Goal: Information Seeking & Learning: Learn about a topic

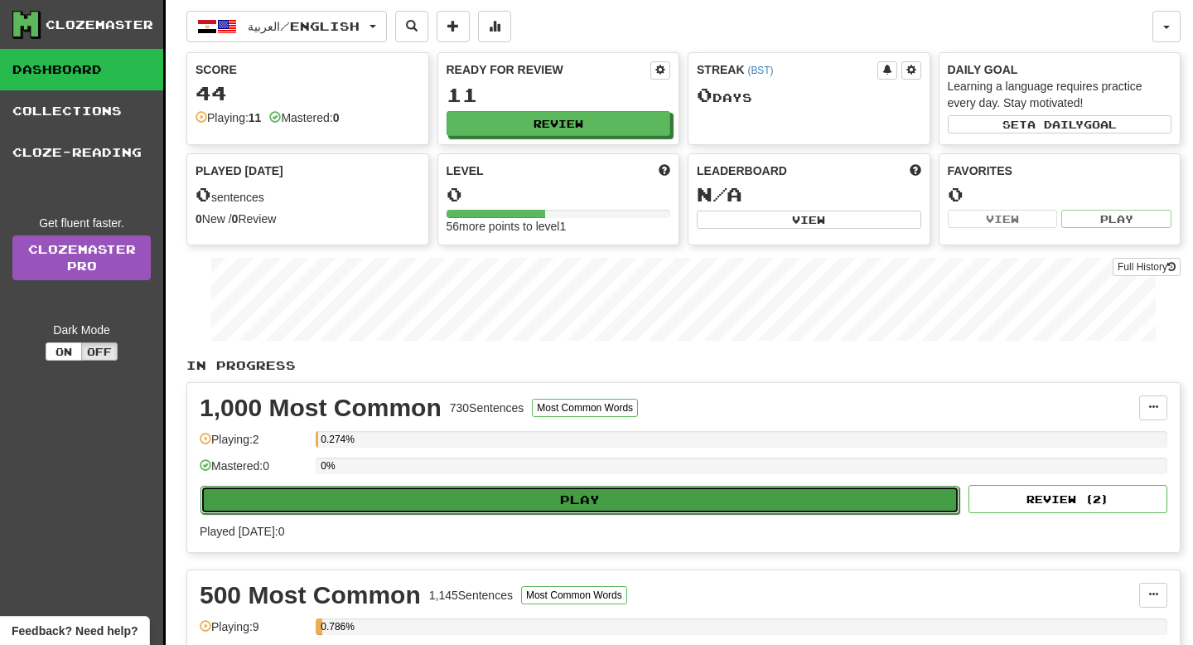
click at [545, 492] on button "Play" at bounding box center [580, 500] width 759 height 28
select select "**"
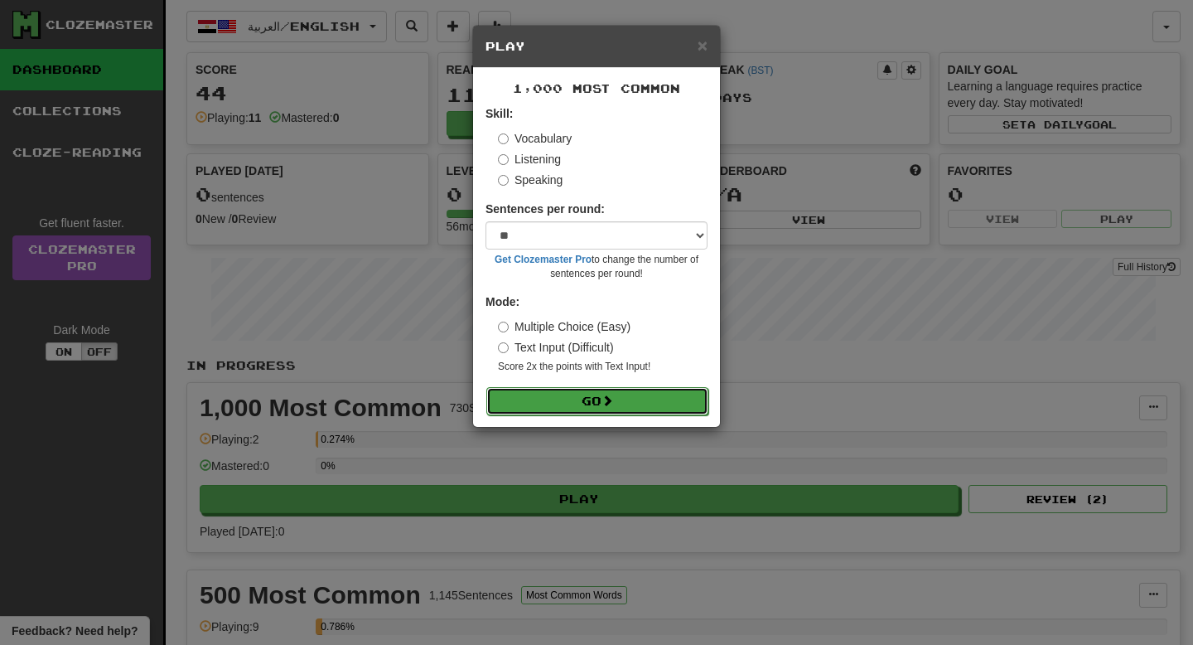
click at [592, 405] on button "Go" at bounding box center [597, 401] width 222 height 28
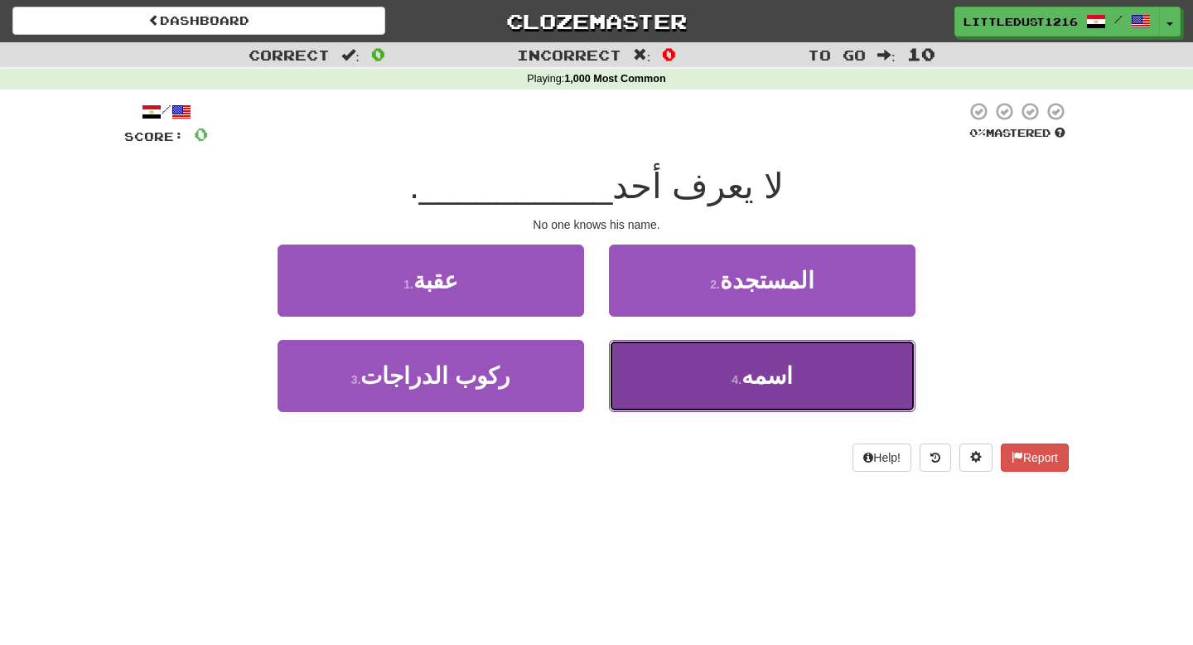
click at [664, 388] on button "4 . اسمه" at bounding box center [762, 376] width 307 height 72
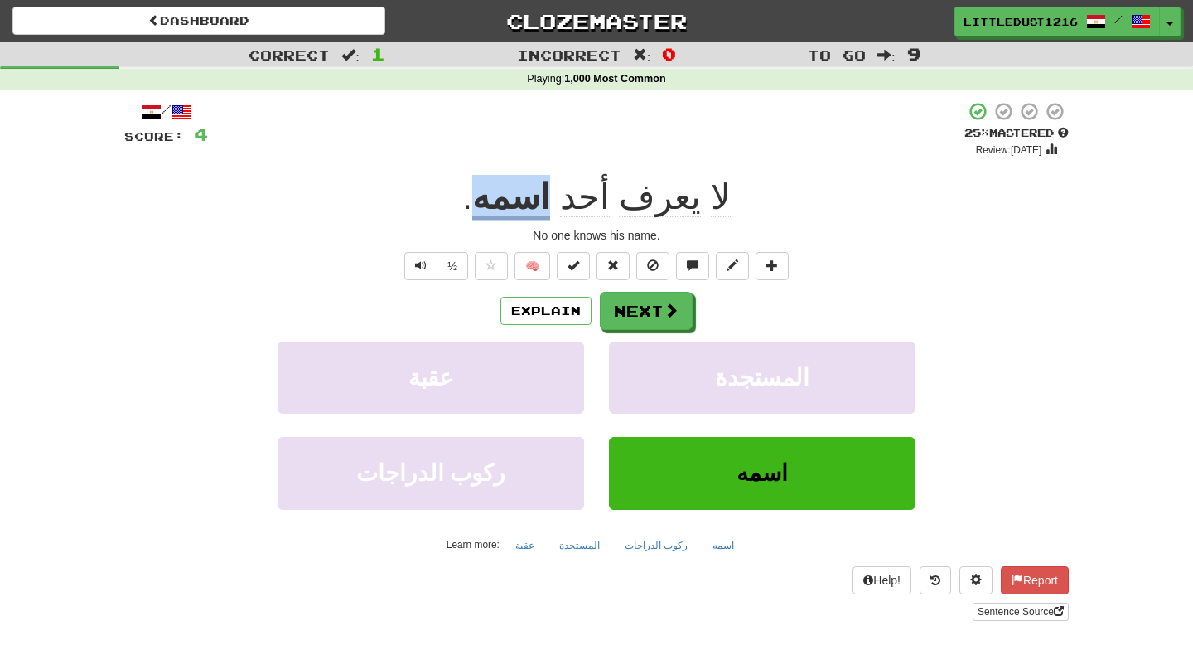
drag, startPoint x: 558, startPoint y: 197, endPoint x: 496, endPoint y: 200, distance: 61.4
click at [496, 200] on div "لا يعرف أحد اسمه ." at bounding box center [596, 198] width 945 height 46
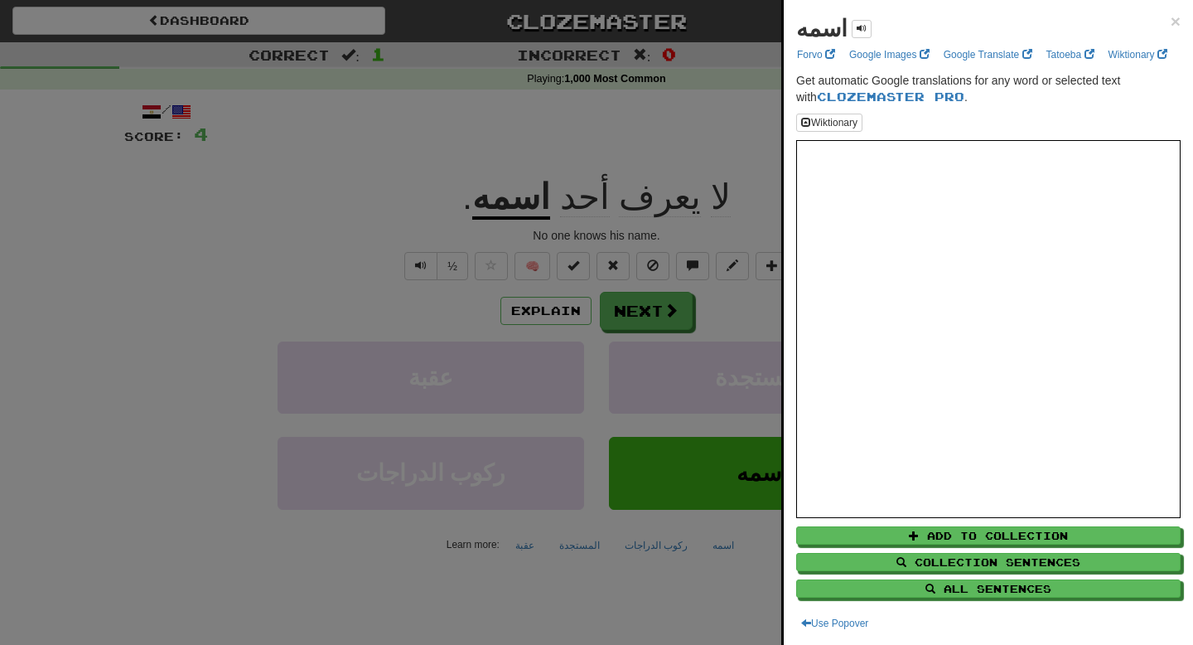
drag, startPoint x: 556, startPoint y: 203, endPoint x: 502, endPoint y: 204, distance: 53.9
click at [502, 204] on div at bounding box center [596, 322] width 1193 height 645
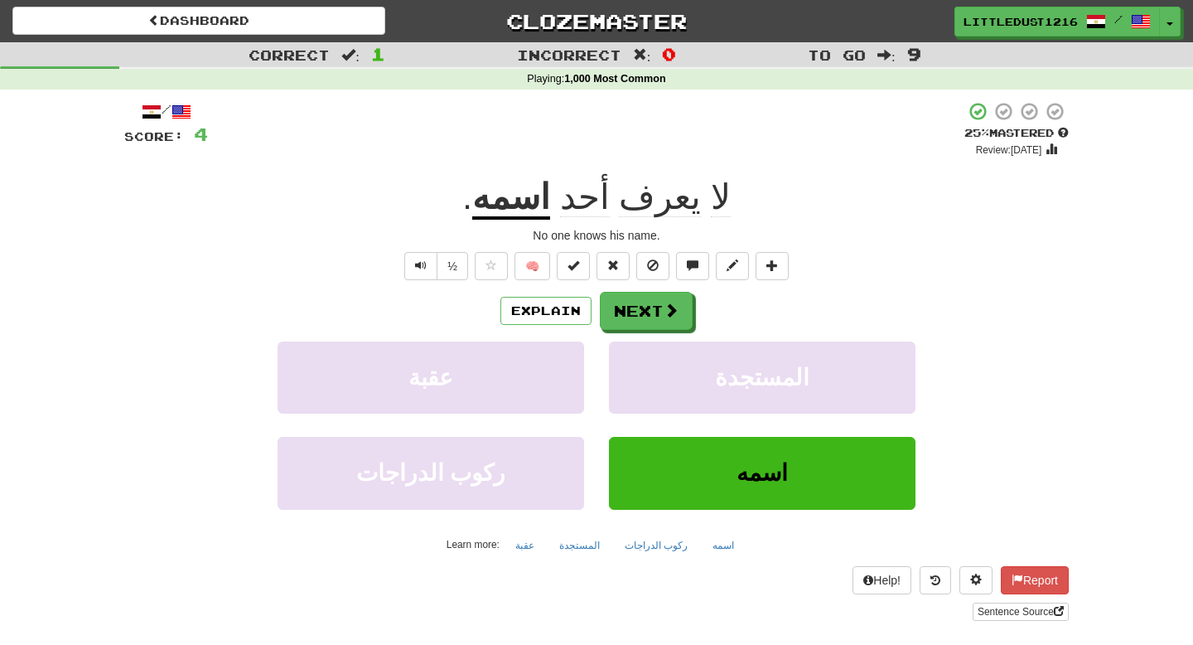
click at [550, 205] on u "اسمه" at bounding box center [511, 198] width 78 height 42
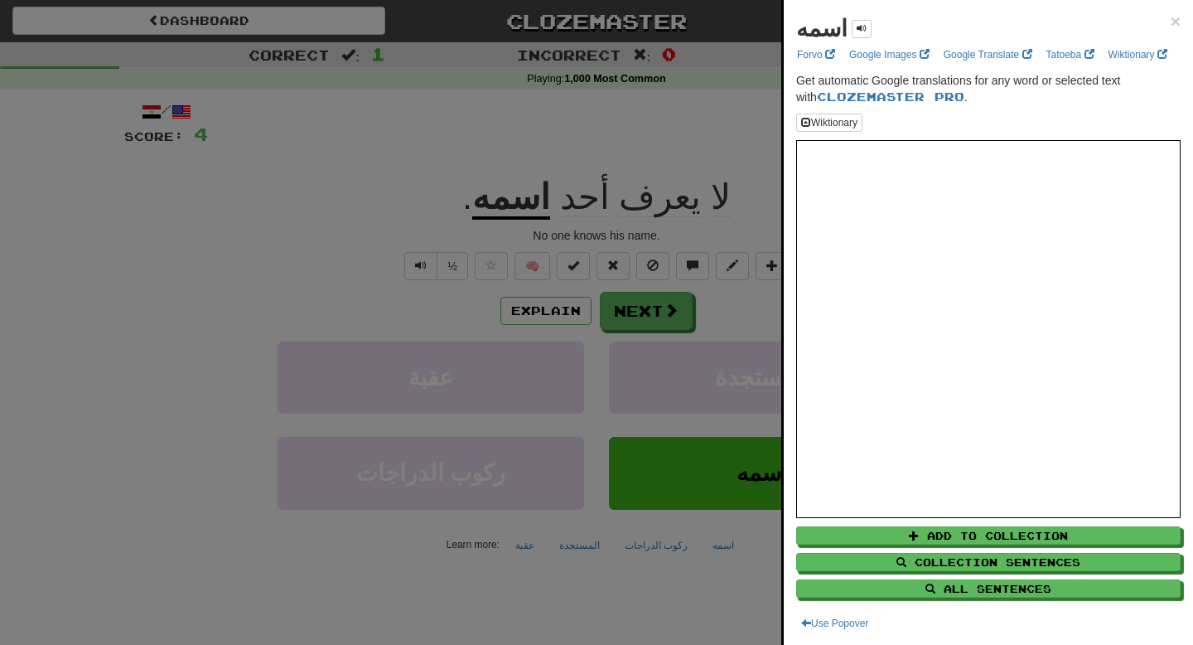
click at [558, 203] on div at bounding box center [596, 322] width 1193 height 645
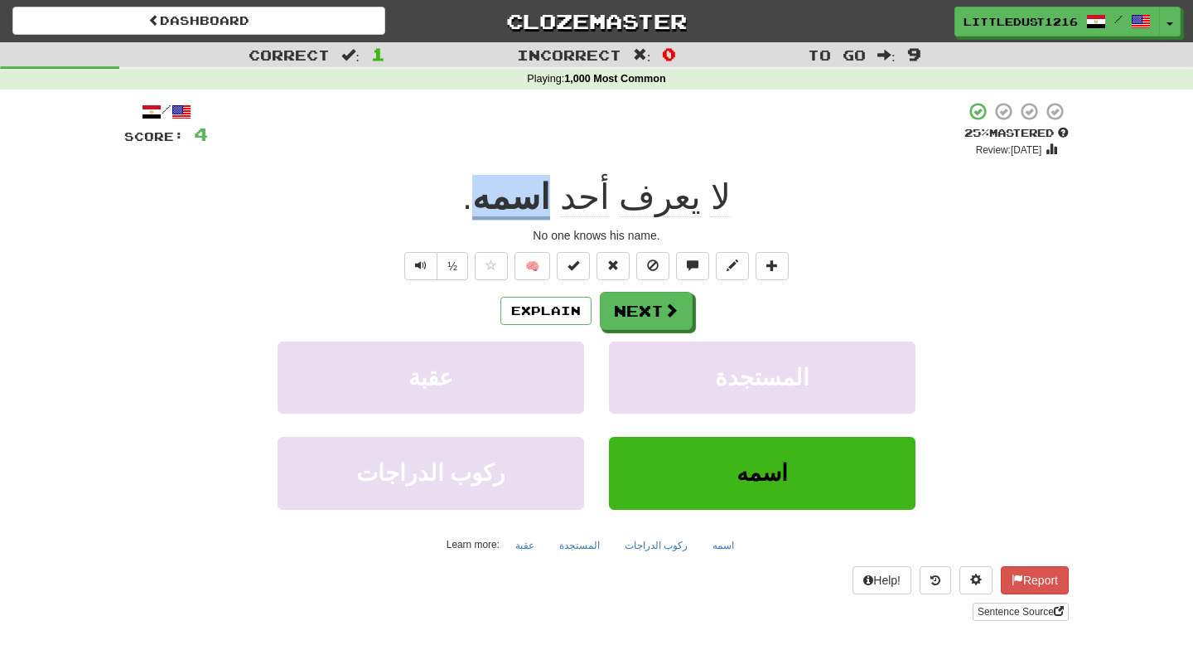
drag, startPoint x: 554, startPoint y: 203, endPoint x: 499, endPoint y: 204, distance: 55.5
click at [499, 204] on div "لا يعرف أحد اسمه ." at bounding box center [596, 198] width 945 height 46
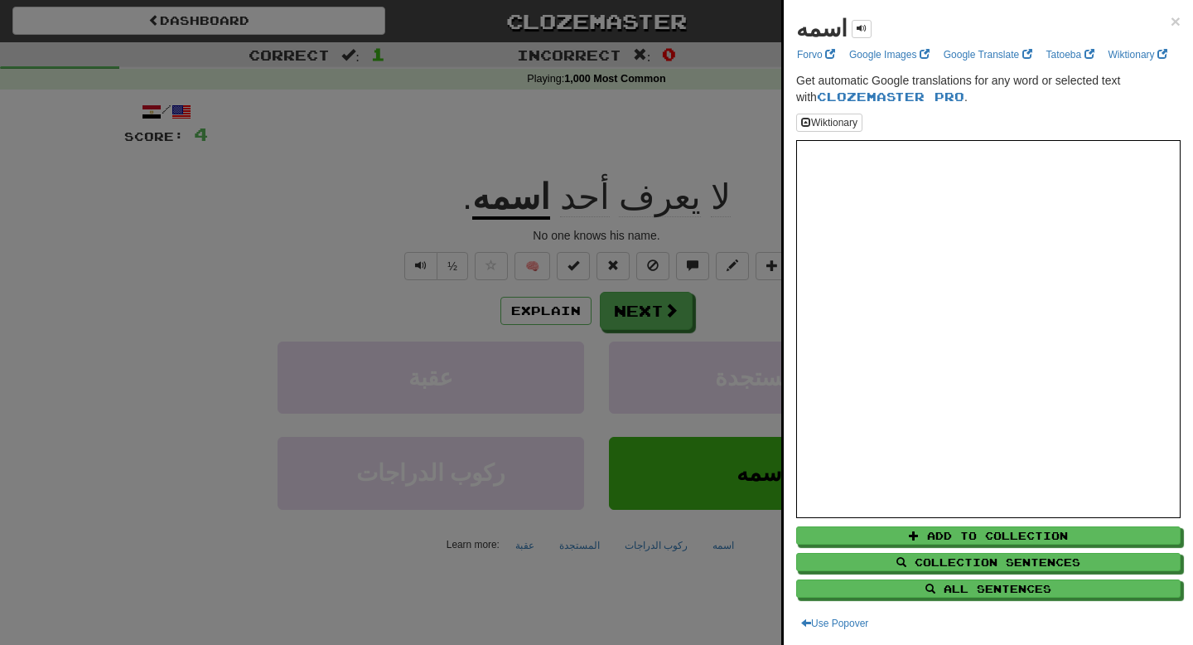
click at [483, 170] on div at bounding box center [596, 322] width 1193 height 645
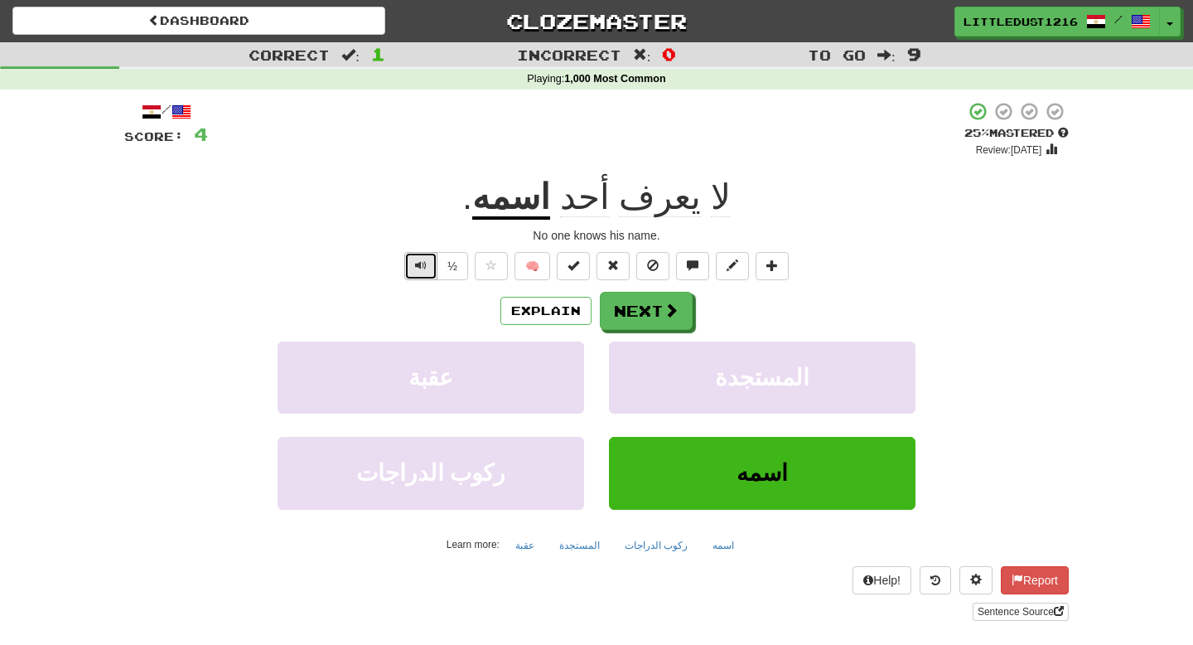
click at [420, 264] on span "Text-to-speech controls" at bounding box center [421, 265] width 12 height 12
click at [654, 312] on button "Next" at bounding box center [647, 312] width 93 height 38
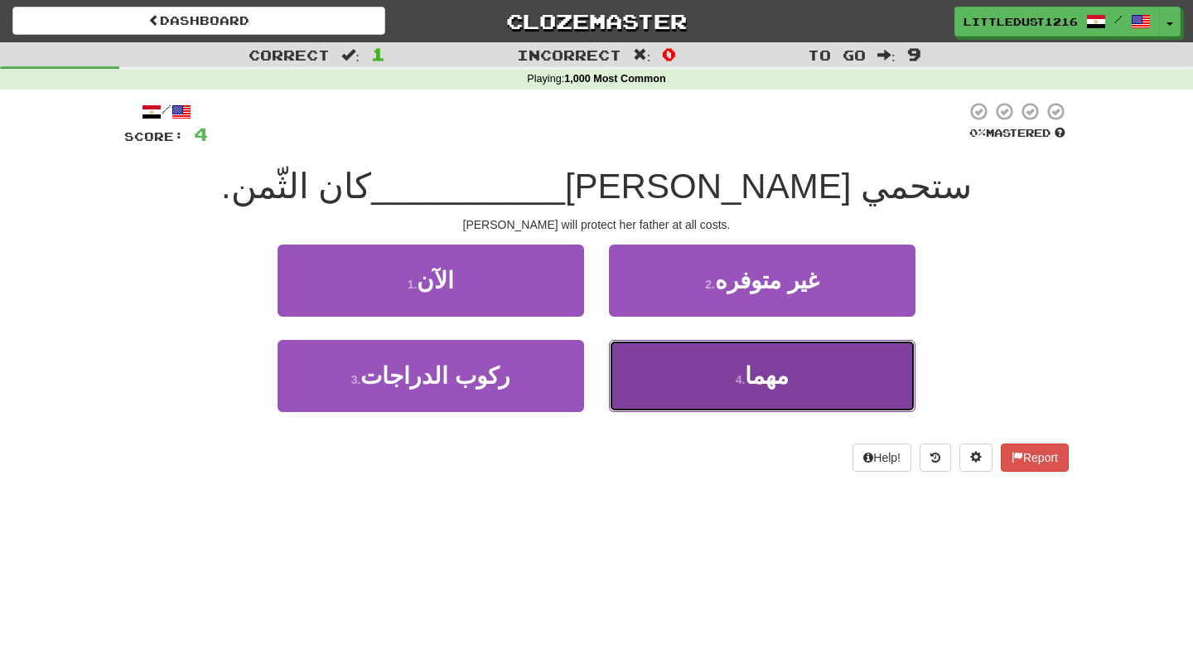
click at [713, 372] on button "4 . مهما" at bounding box center [762, 376] width 307 height 72
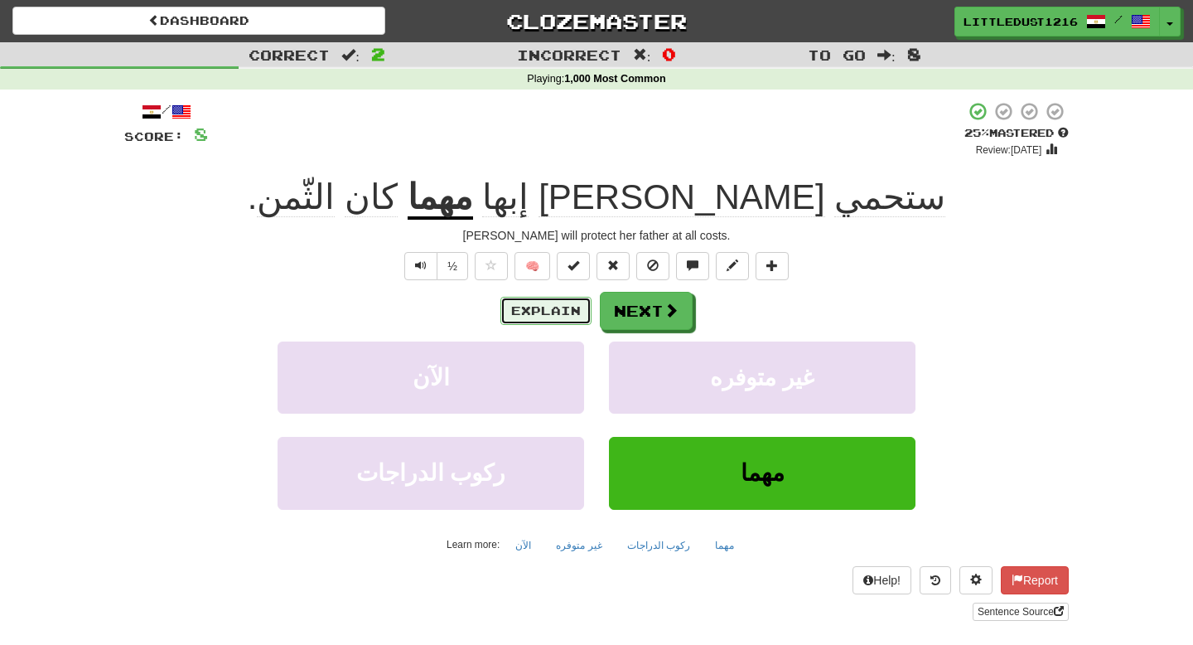
click at [562, 318] on button "Explain" at bounding box center [546, 311] width 91 height 28
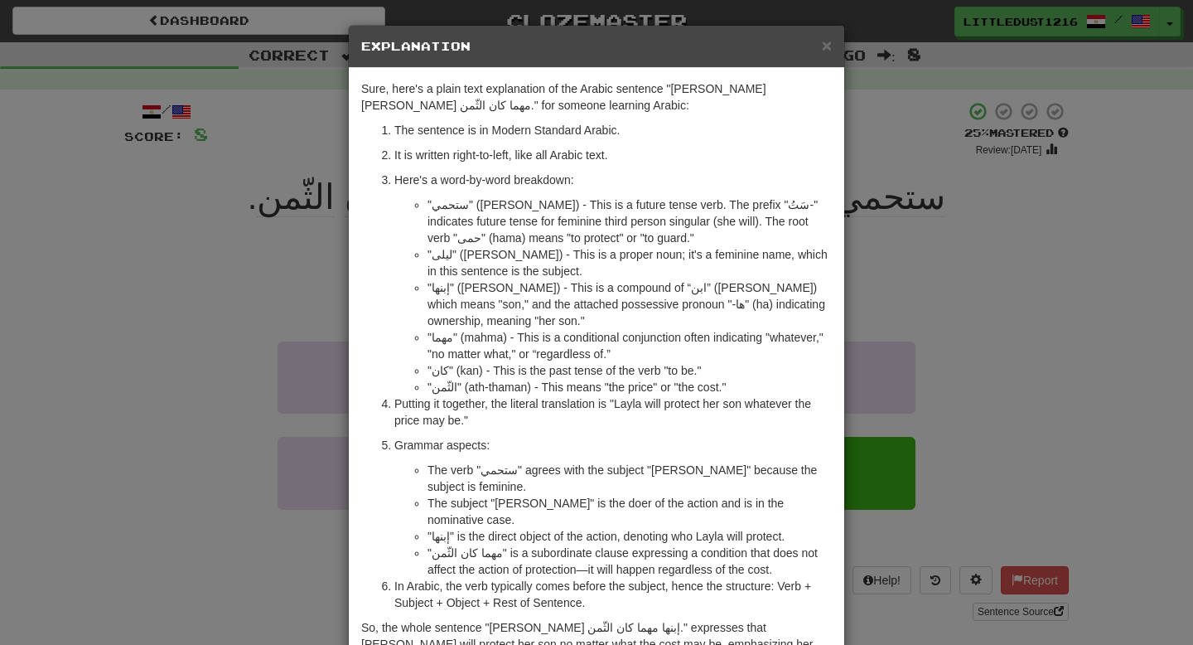
click at [243, 262] on div "× Explanation Sure, here's a plain text explanation of the Arabic sentence "ستح…" at bounding box center [596, 322] width 1193 height 645
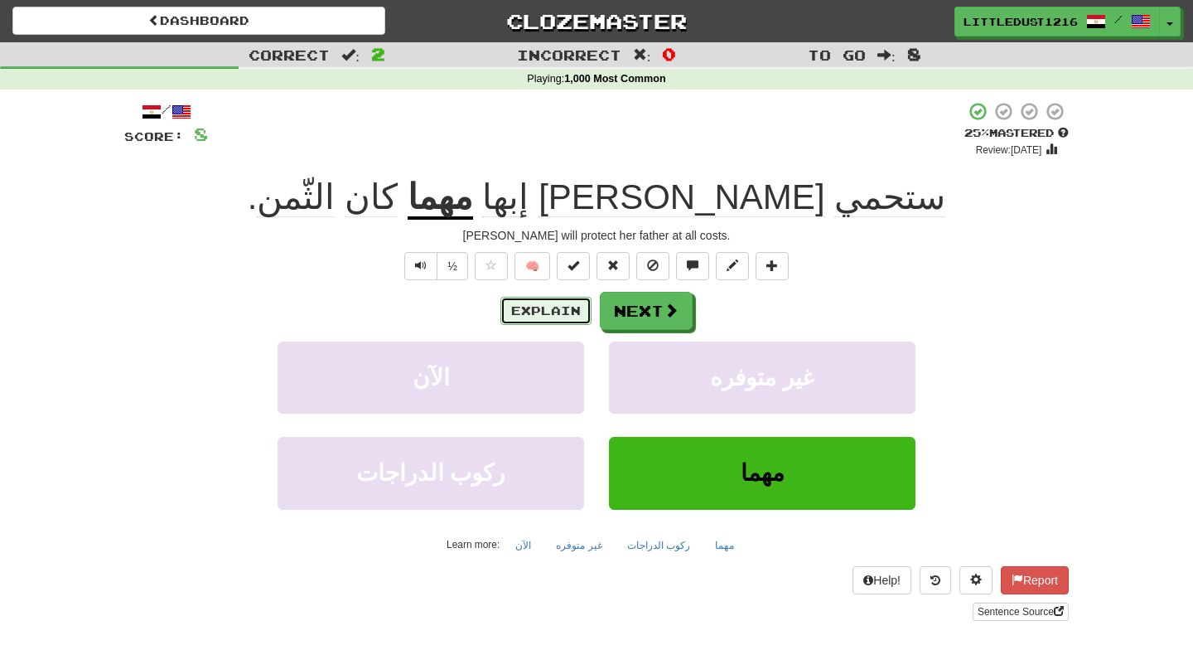
click at [572, 311] on button "Explain" at bounding box center [546, 311] width 91 height 28
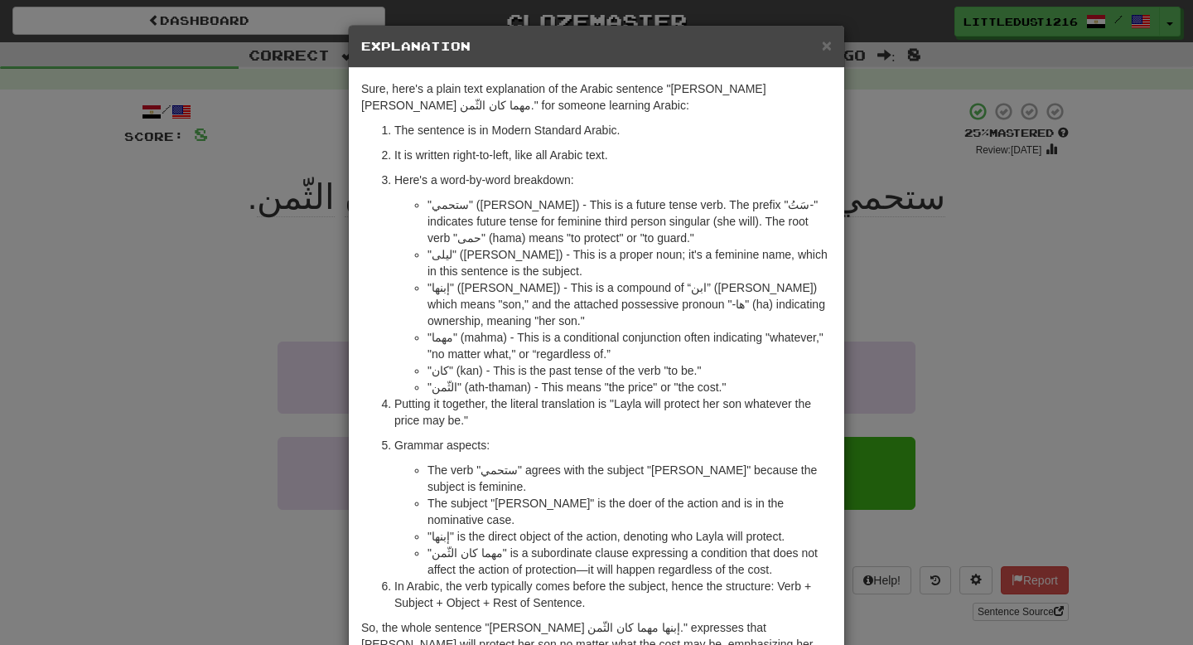
click at [938, 334] on div "× Explanation Sure, here's a plain text explanation of the Arabic sentence "ستح…" at bounding box center [596, 322] width 1193 height 645
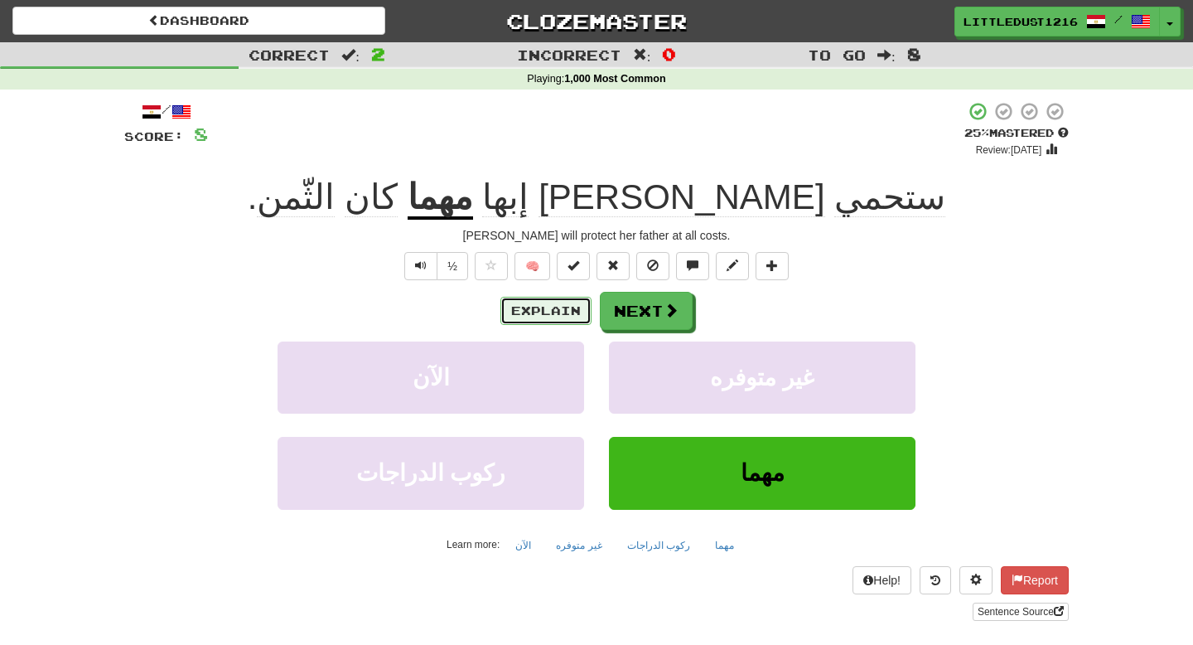
click at [548, 316] on button "Explain" at bounding box center [546, 311] width 91 height 28
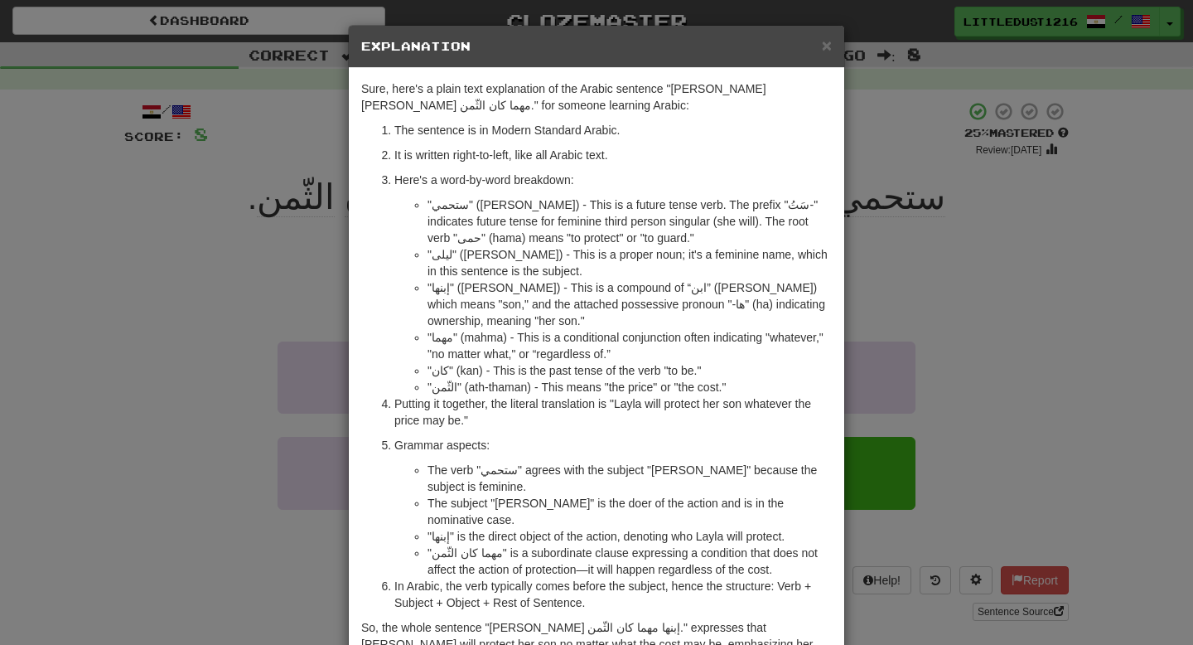
click at [923, 239] on div "× Explanation Sure, here's a plain text explanation of the Arabic sentence "ستح…" at bounding box center [596, 322] width 1193 height 645
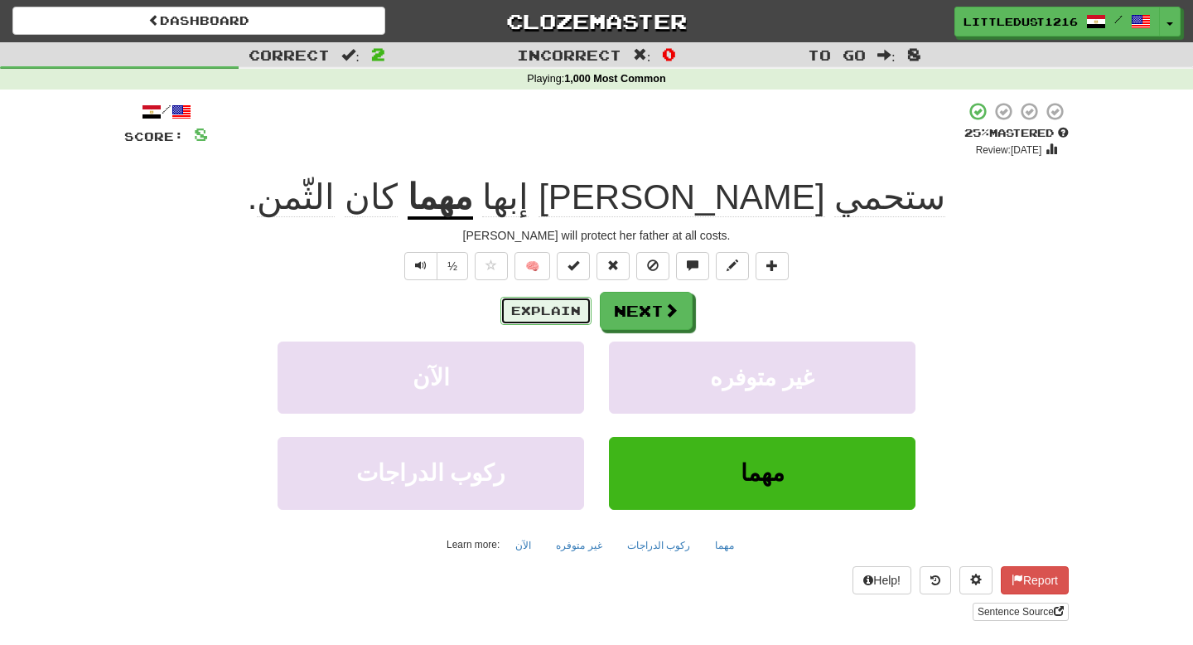
click at [567, 319] on button "Explain" at bounding box center [546, 311] width 91 height 28
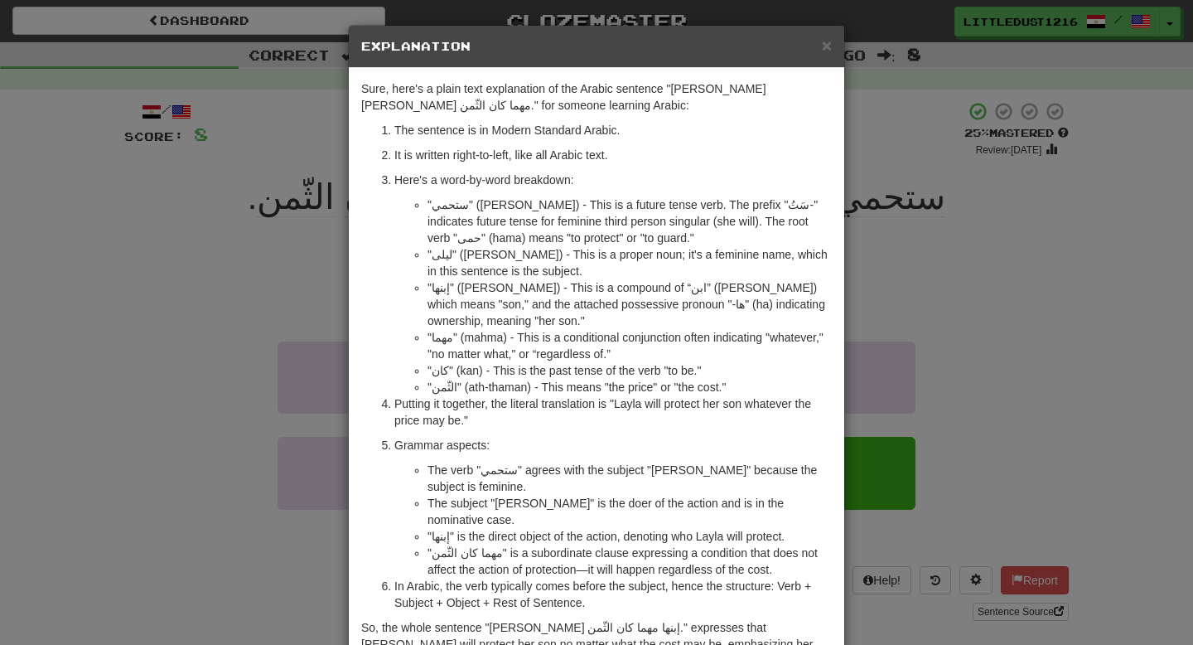
click at [869, 306] on div "× Explanation Sure, here's a plain text explanation of the Arabic sentence "ستح…" at bounding box center [596, 322] width 1193 height 645
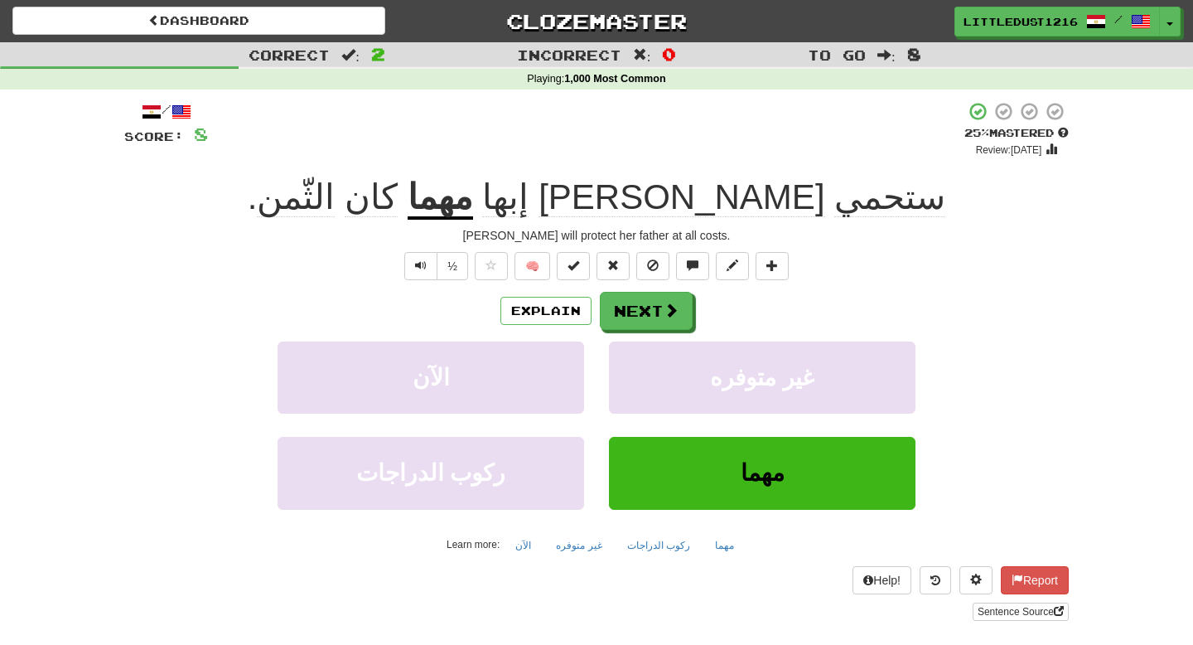
click at [667, 330] on div "Explain Next الآن غير متوفره ركوب الدراجات مهما Learn more: الآن غير متوفره ركو…" at bounding box center [596, 425] width 945 height 266
click at [651, 318] on button "Next" at bounding box center [647, 312] width 93 height 38
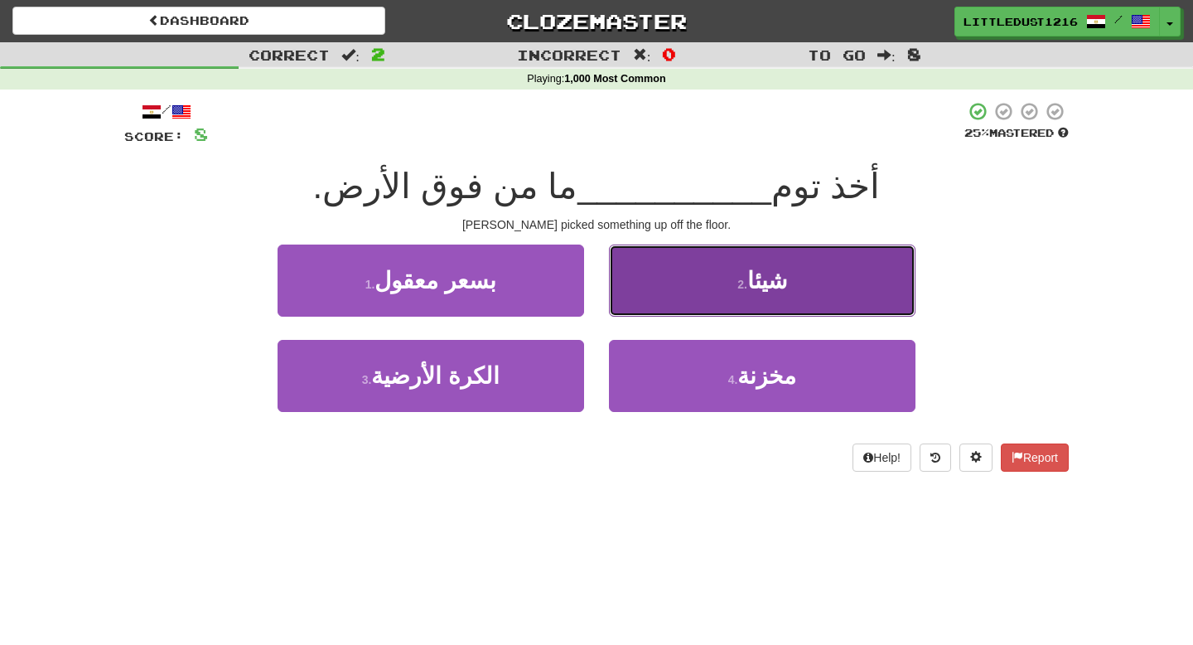
click at [661, 299] on button "2 . شيئا" at bounding box center [762, 280] width 307 height 72
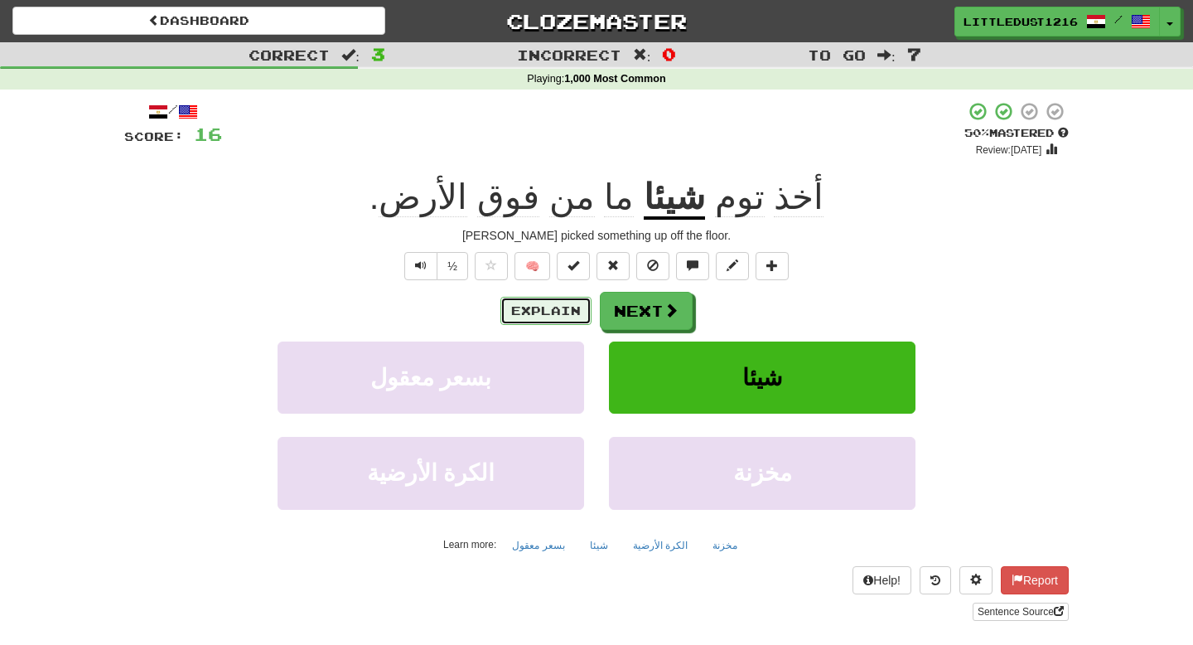
click at [507, 308] on button "Explain" at bounding box center [546, 311] width 91 height 28
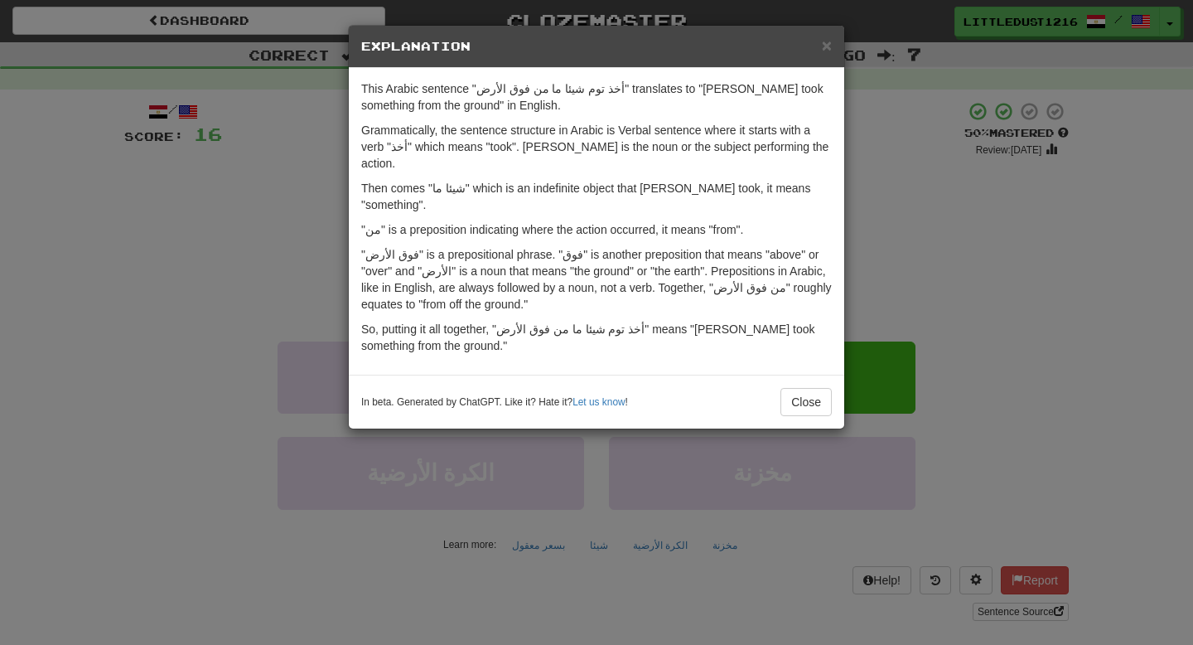
click at [290, 278] on div "× Explanation This Arabic sentence "أخذ توم شيئا ما من فوق الأرض" translates to…" at bounding box center [596, 322] width 1193 height 645
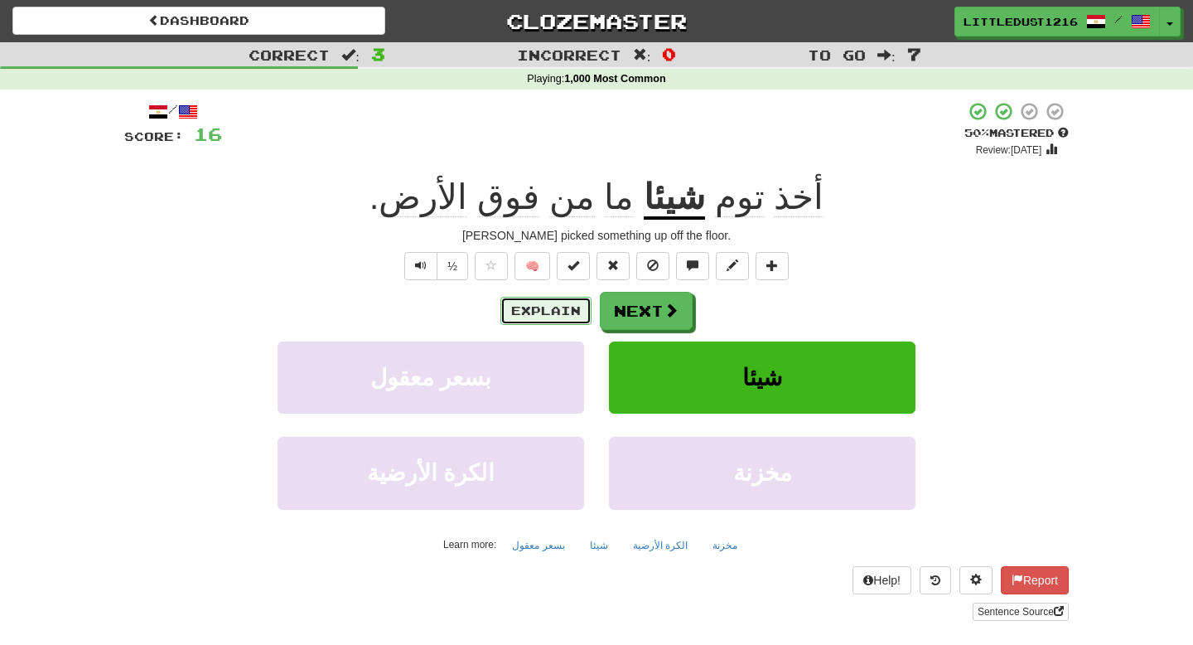
click at [552, 315] on button "Explain" at bounding box center [546, 311] width 91 height 28
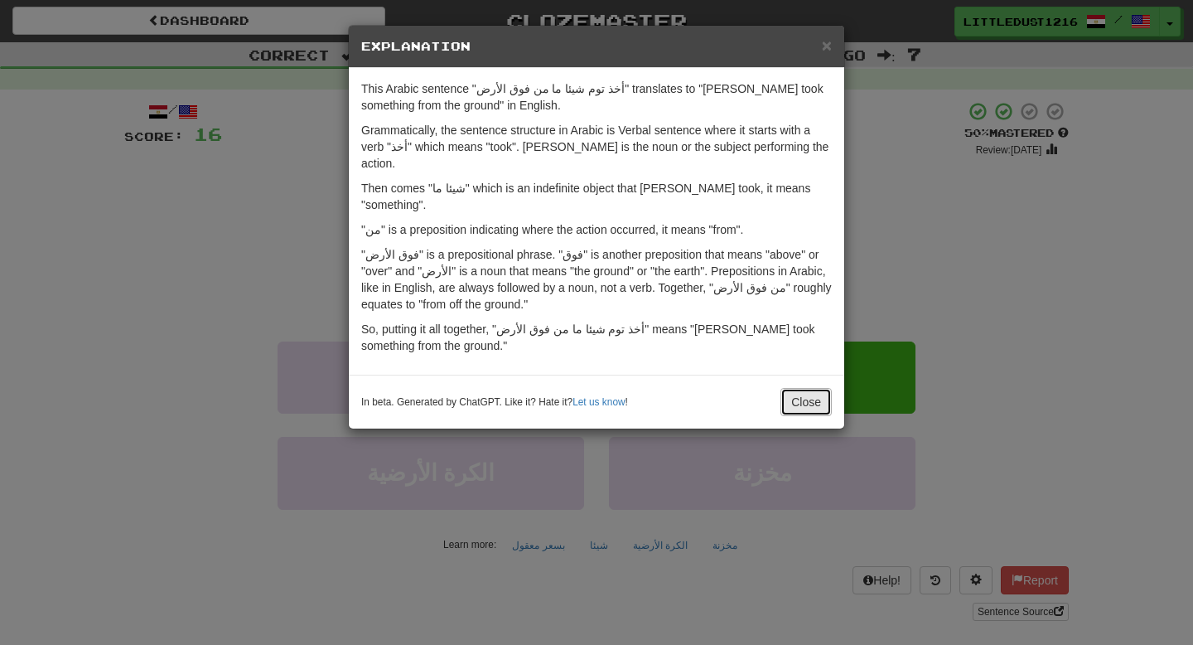
click at [802, 388] on button "Close" at bounding box center [806, 402] width 51 height 28
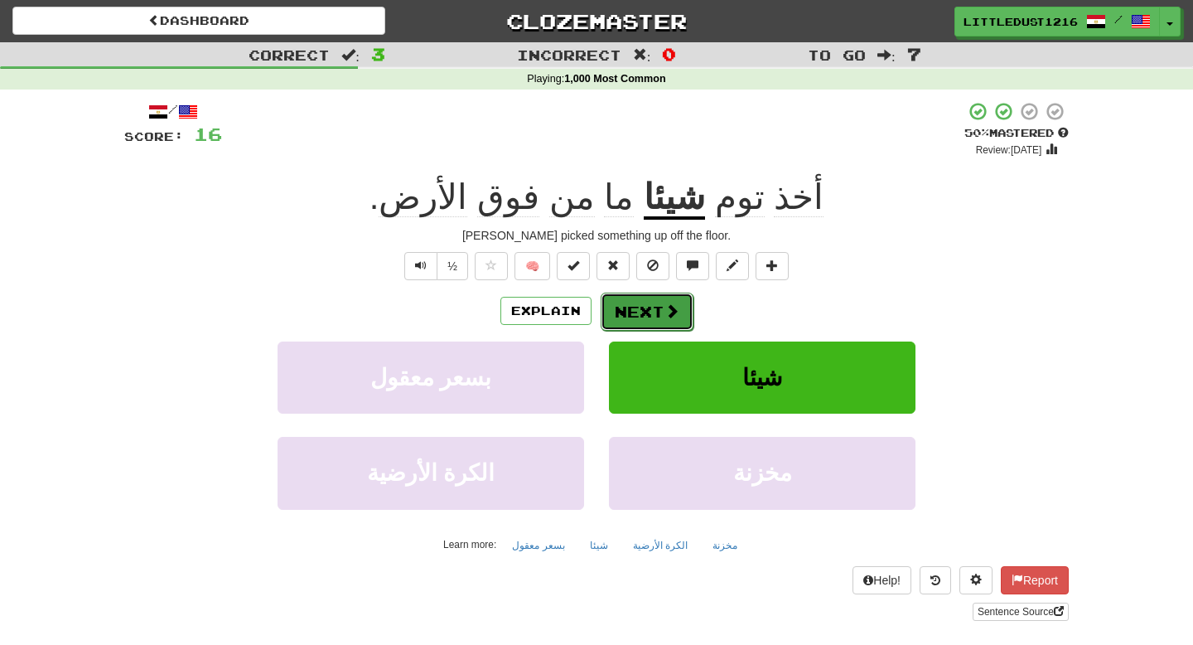
click at [662, 313] on button "Next" at bounding box center [647, 312] width 93 height 38
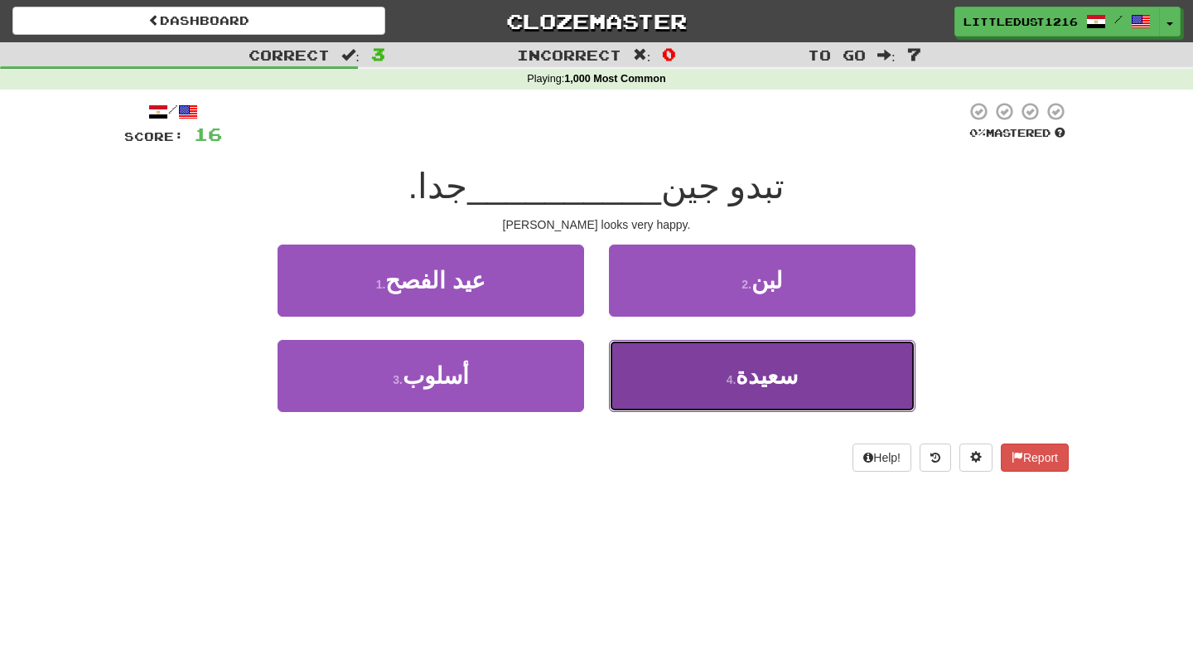
click at [796, 365] on button "4 . [GEOGRAPHIC_DATA]" at bounding box center [762, 376] width 307 height 72
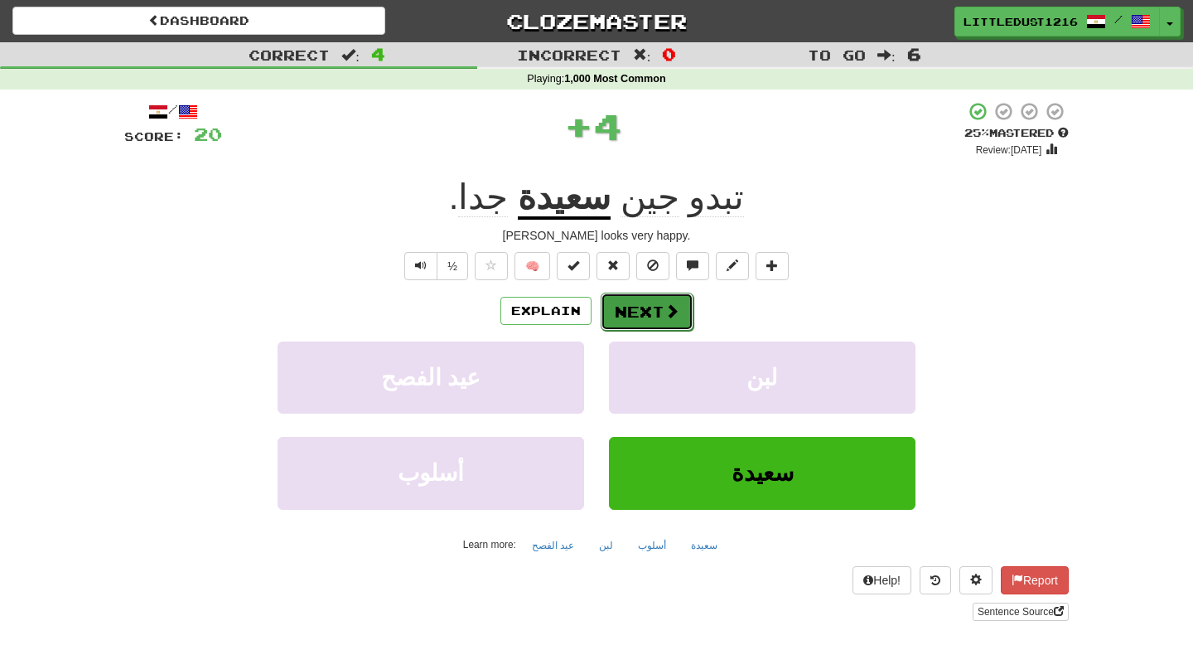
click at [652, 306] on button "Next" at bounding box center [647, 312] width 93 height 38
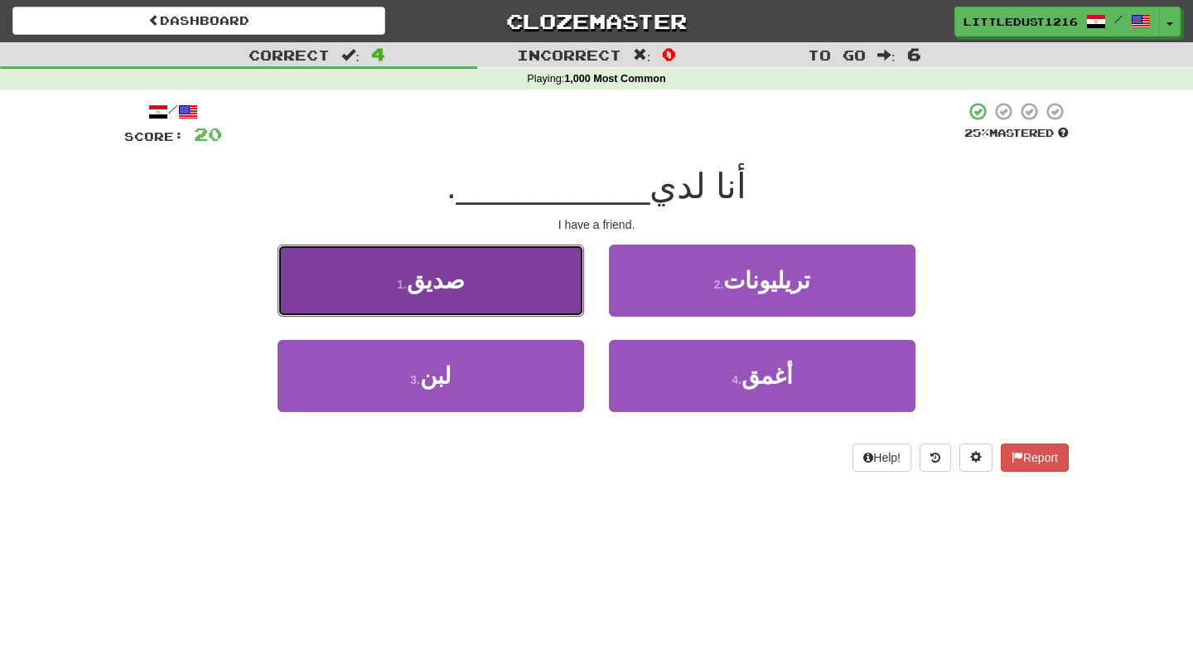
click at [467, 288] on button "1 . صديق" at bounding box center [431, 280] width 307 height 72
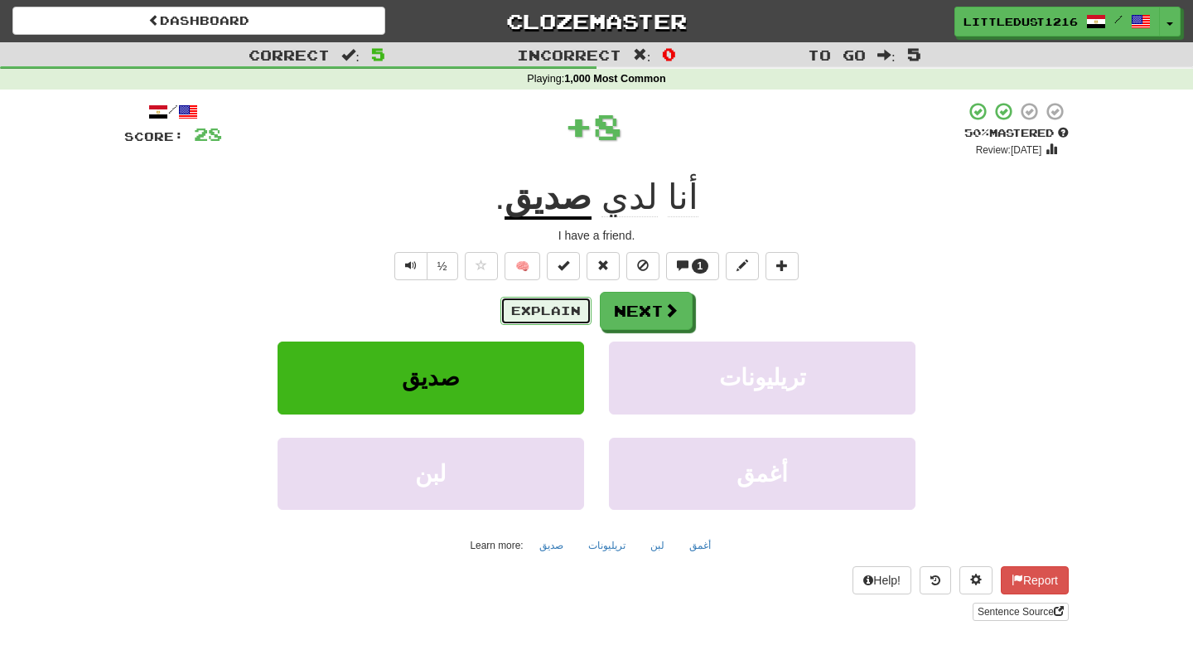
click at [549, 304] on button "Explain" at bounding box center [546, 311] width 91 height 28
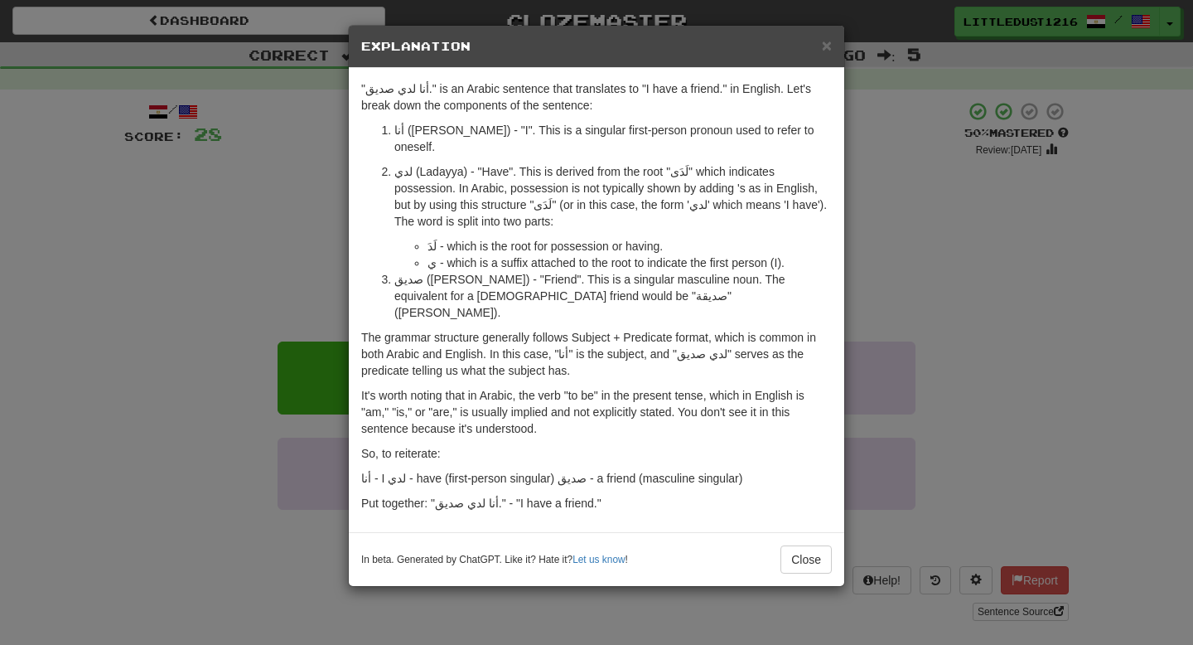
click at [889, 294] on div "× Explanation "أنا لدي صديق." is an Arabic sentence that translates to "I have …" at bounding box center [596, 322] width 1193 height 645
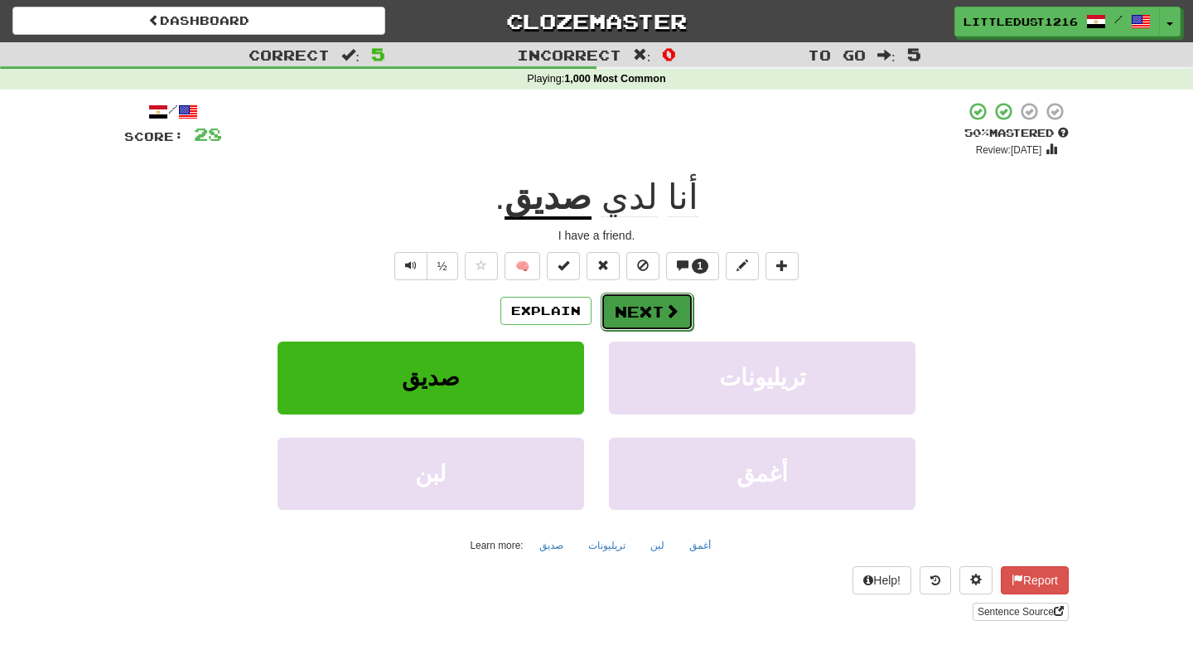
click at [659, 315] on button "Next" at bounding box center [647, 312] width 93 height 38
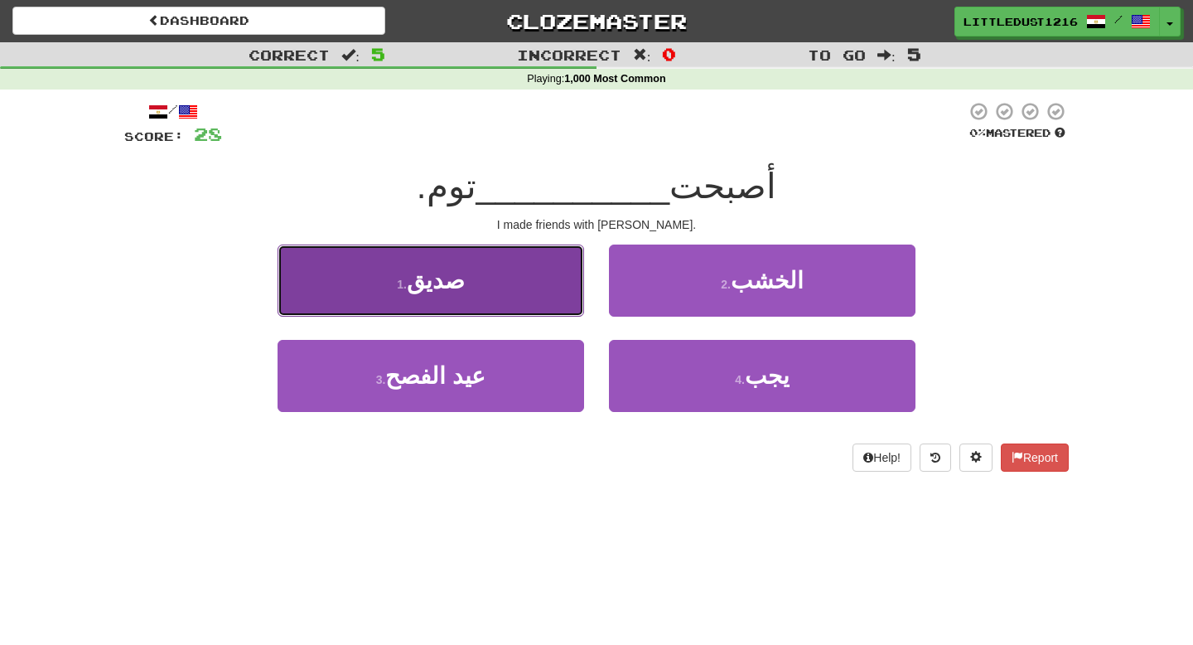
click at [525, 299] on button "1 . صديق" at bounding box center [431, 280] width 307 height 72
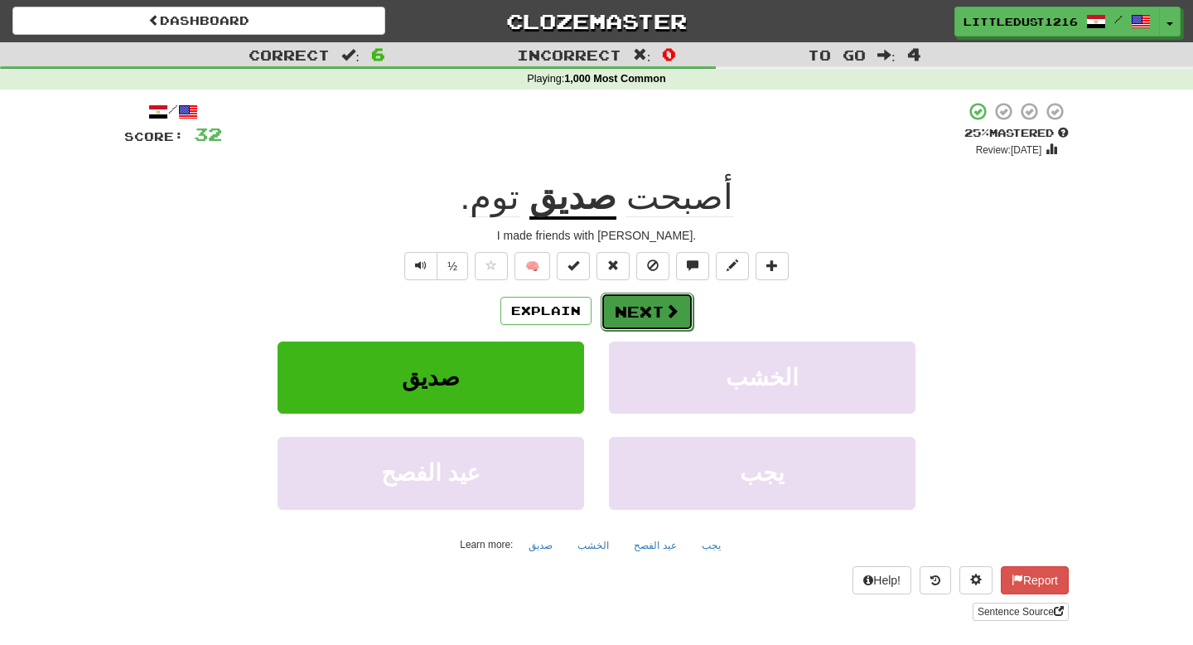
click at [642, 308] on button "Next" at bounding box center [647, 312] width 93 height 38
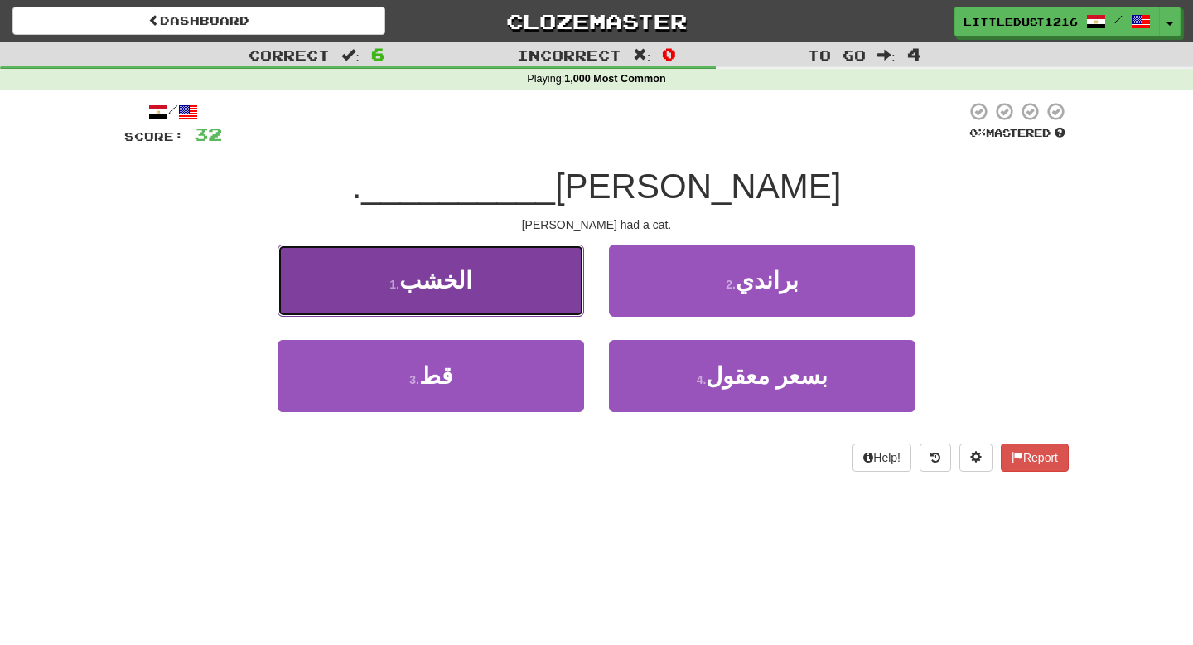
click at [541, 275] on button "1 . الخشب" at bounding box center [431, 280] width 307 height 72
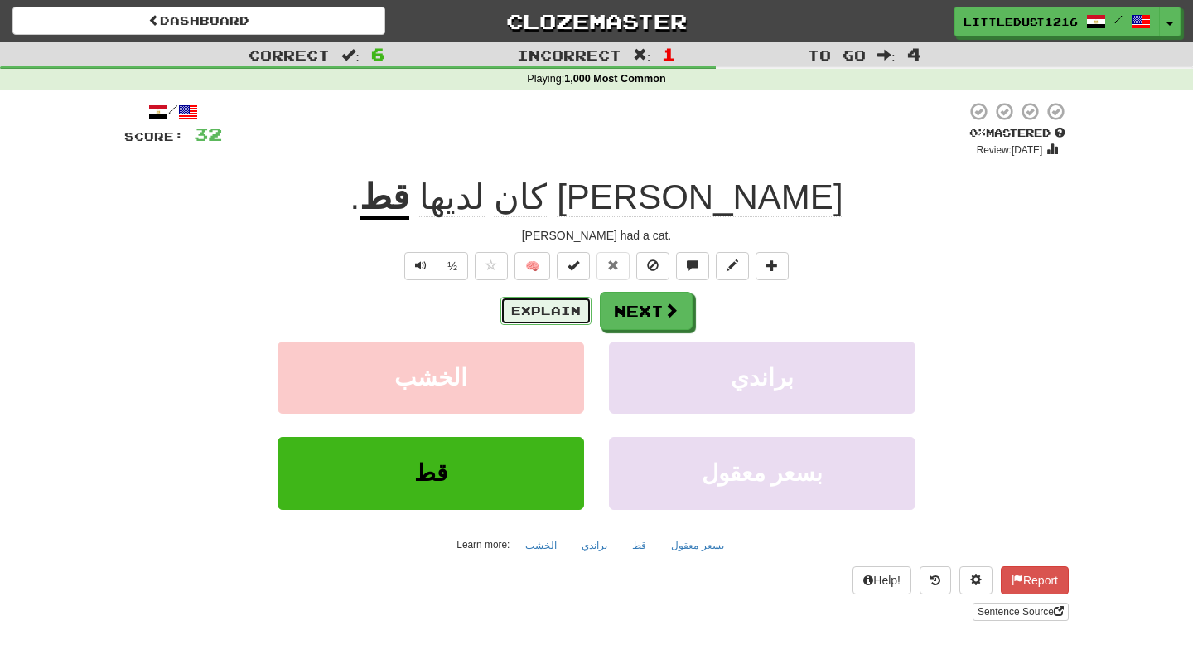
click at [574, 320] on button "Explain" at bounding box center [546, 311] width 91 height 28
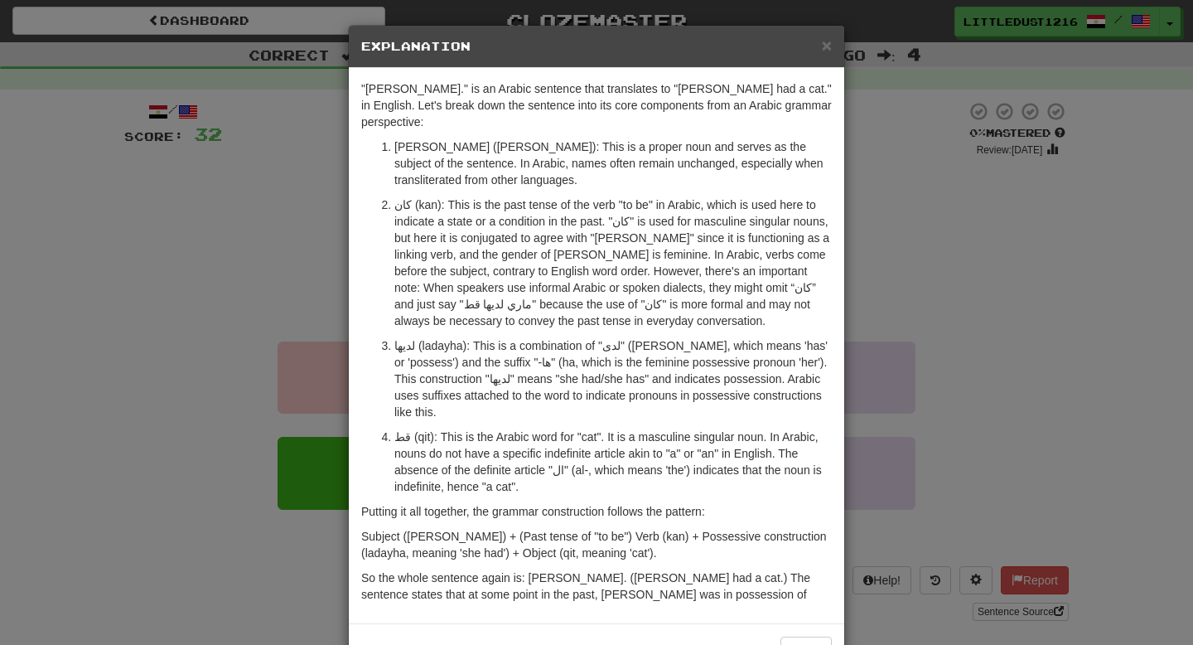
click at [965, 375] on div "× Explanation "[PERSON_NAME] لديها قط." is an Arabic sentence that translates t…" at bounding box center [596, 322] width 1193 height 645
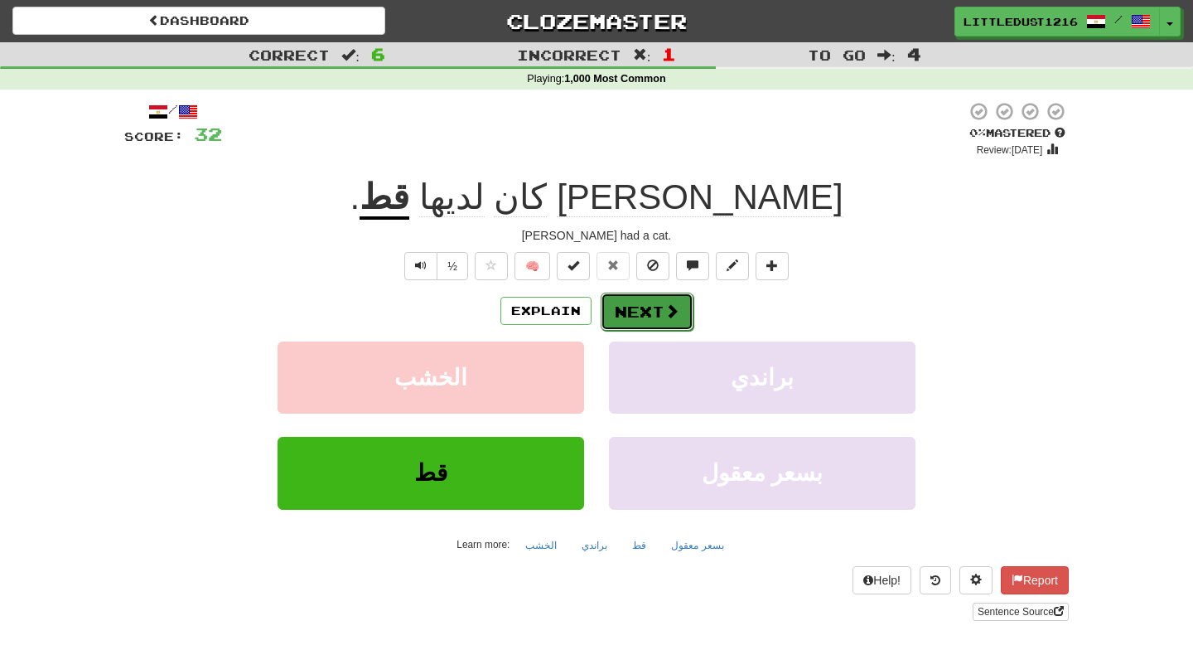
click at [631, 325] on button "Next" at bounding box center [647, 312] width 93 height 38
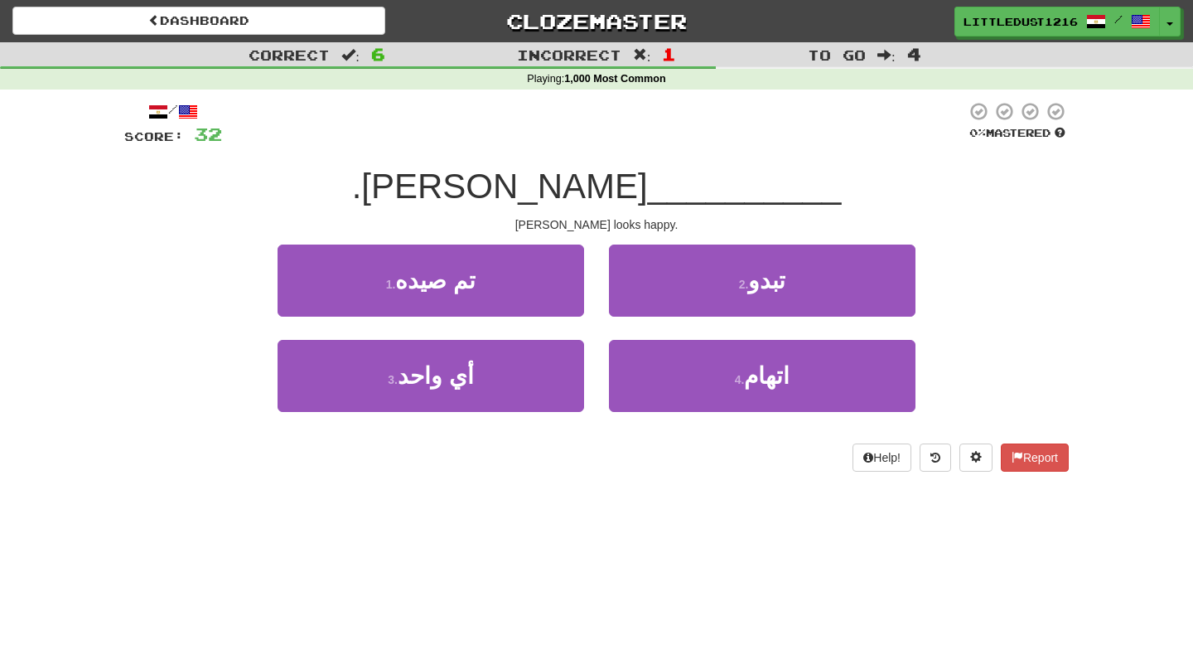
click at [641, 124] on div at bounding box center [594, 124] width 744 height 46
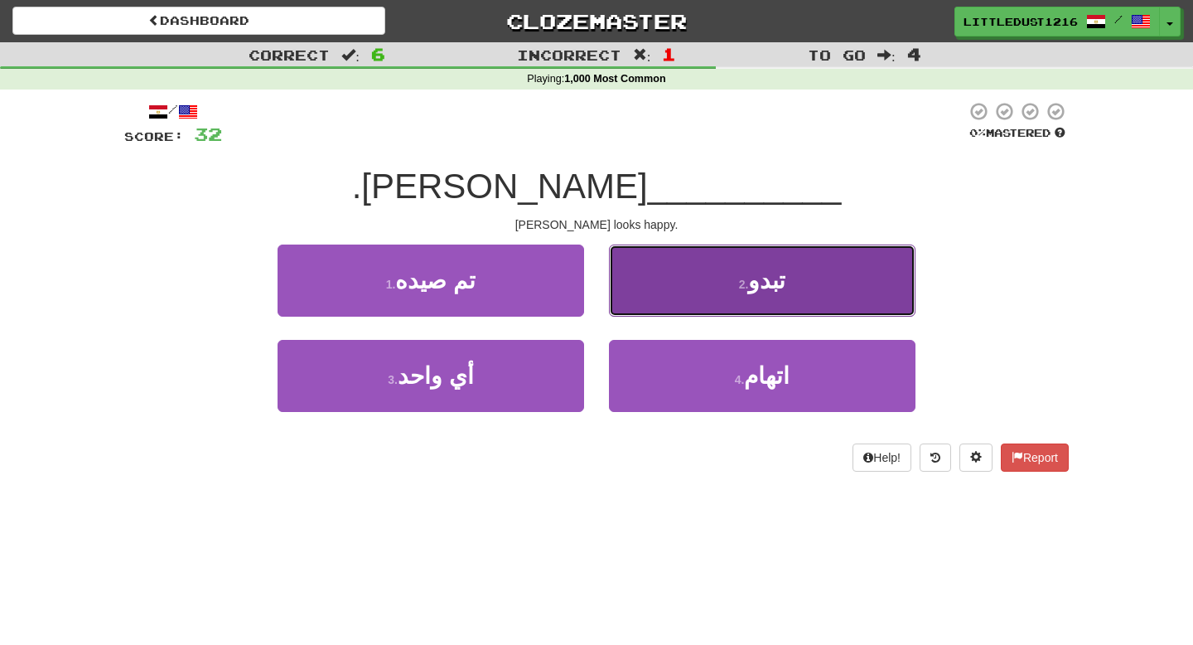
click at [754, 289] on span "تبدو" at bounding box center [766, 281] width 37 height 26
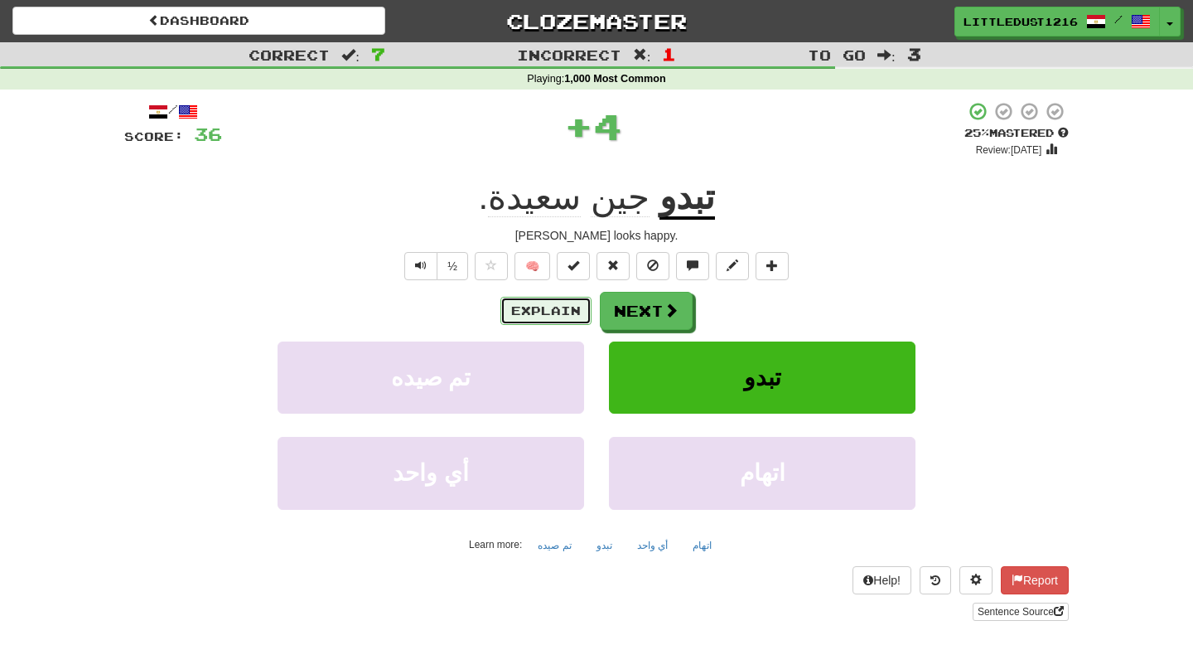
click at [535, 312] on button "Explain" at bounding box center [546, 311] width 91 height 28
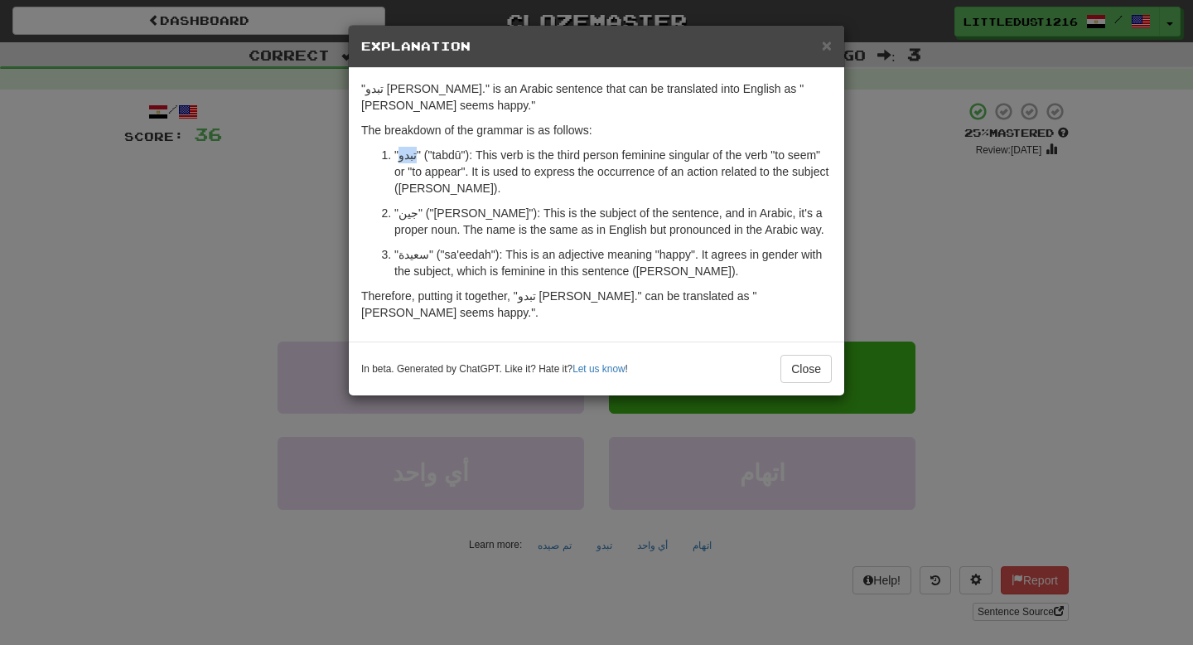
drag, startPoint x: 415, startPoint y: 157, endPoint x: 400, endPoint y: 157, distance: 14.9
click at [400, 157] on p ""تبدو" ("tabdū"): This verb is the third person feminine singular of the verb "…" at bounding box center [613, 172] width 438 height 50
copy p "تبدو"
click at [802, 355] on button "Close" at bounding box center [806, 369] width 51 height 28
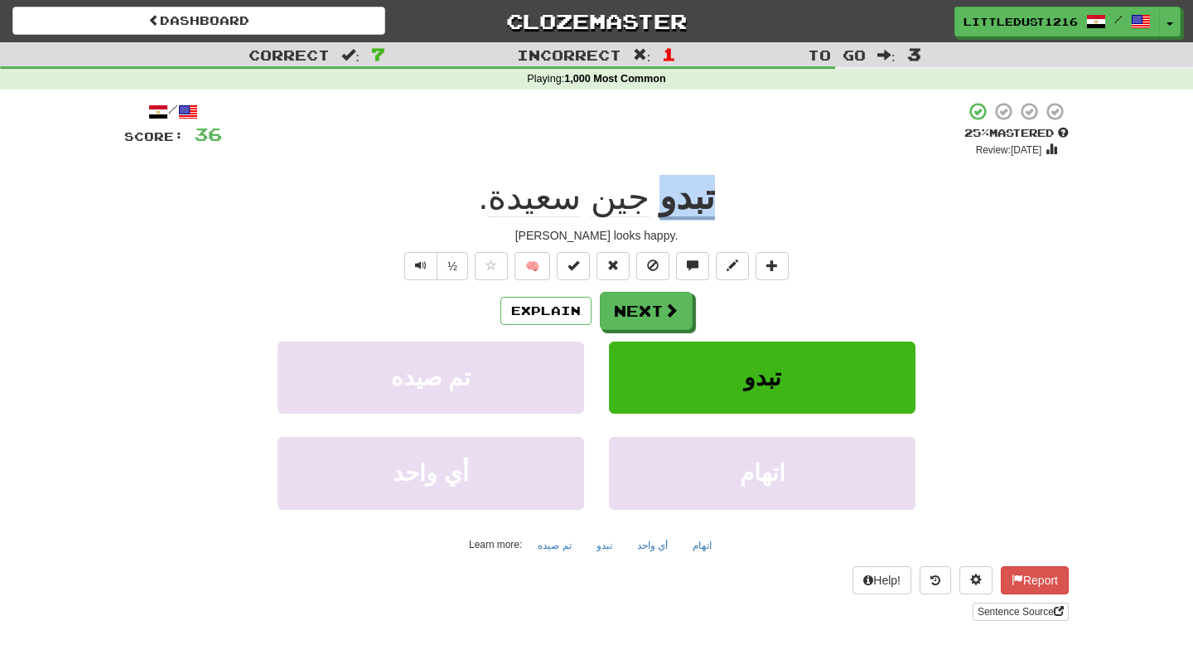
drag, startPoint x: 704, startPoint y: 201, endPoint x: 643, endPoint y: 202, distance: 60.5
click at [643, 202] on div "تبدو [PERSON_NAME] ." at bounding box center [596, 198] width 945 height 46
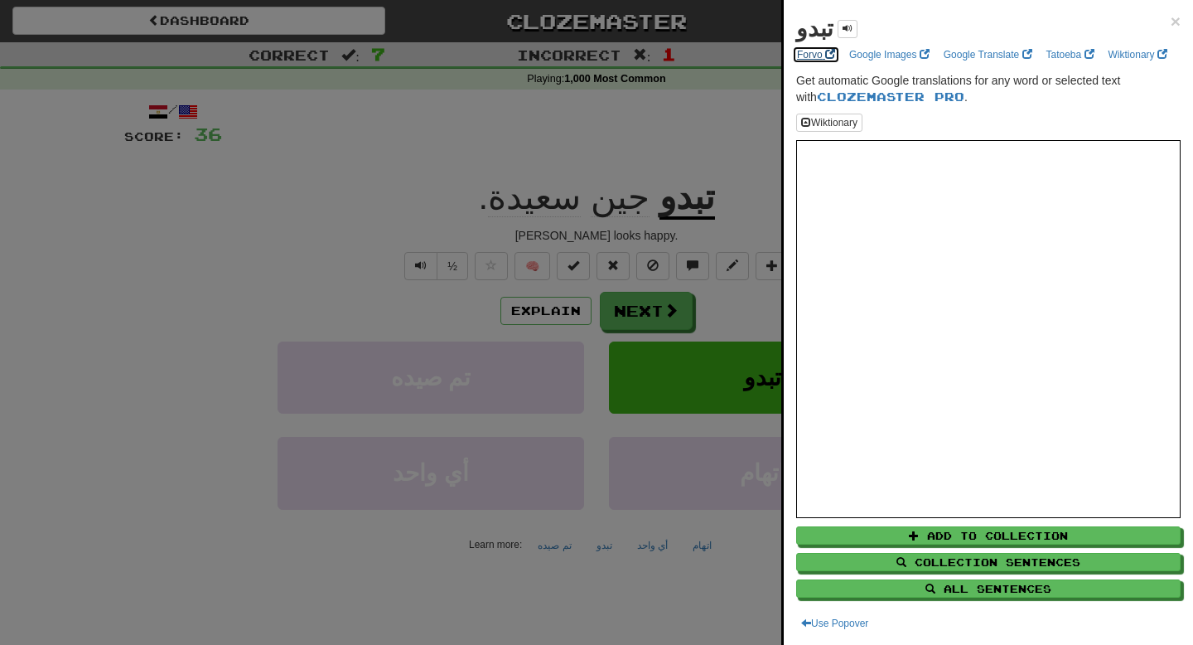
click at [820, 56] on link "Forvo" at bounding box center [816, 55] width 48 height 18
click at [779, 133] on div at bounding box center [596, 322] width 1193 height 645
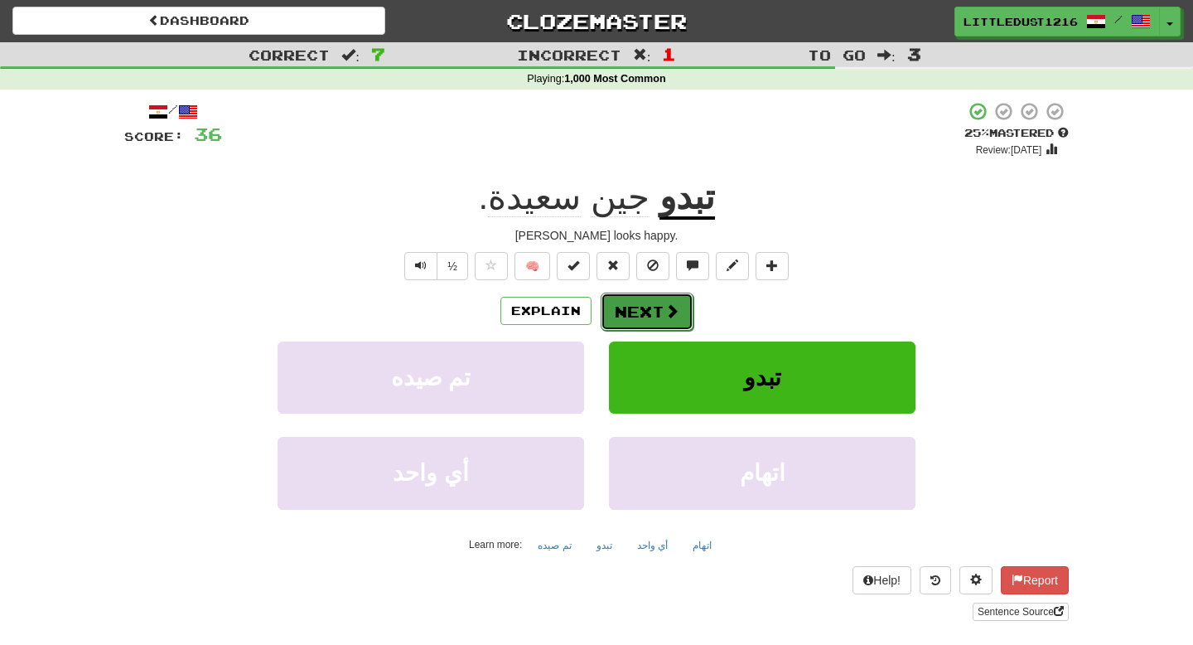
click at [659, 315] on button "Next" at bounding box center [647, 312] width 93 height 38
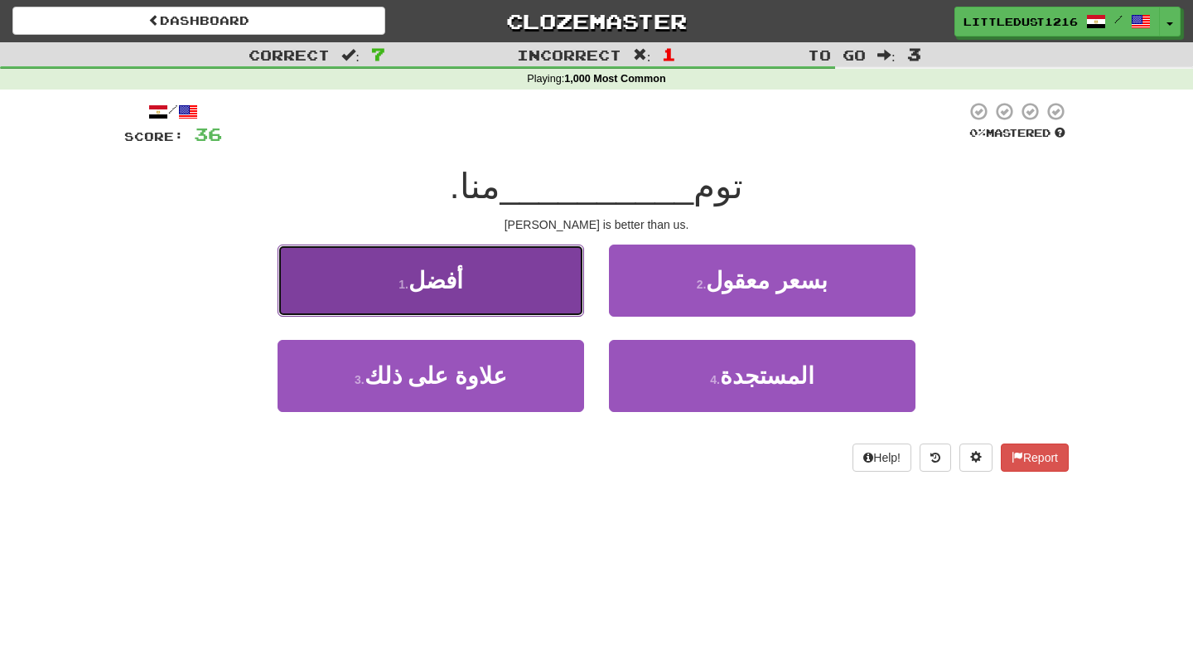
click at [580, 304] on button "1 . أفضل" at bounding box center [431, 280] width 307 height 72
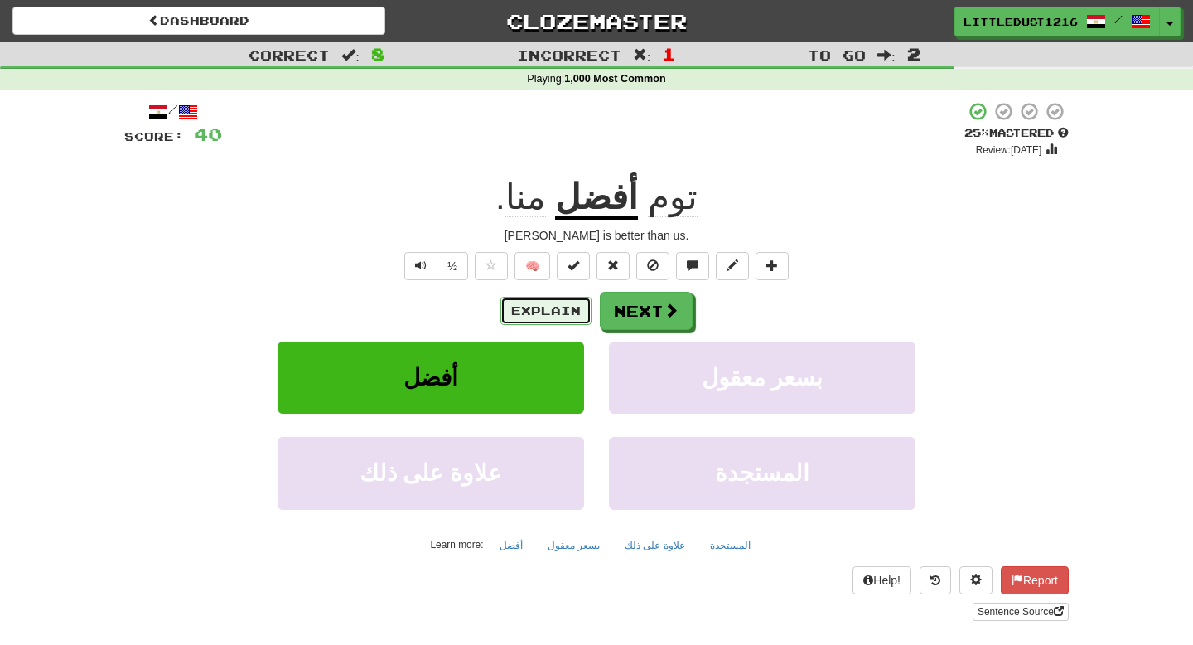
click at [525, 315] on button "Explain" at bounding box center [546, 311] width 91 height 28
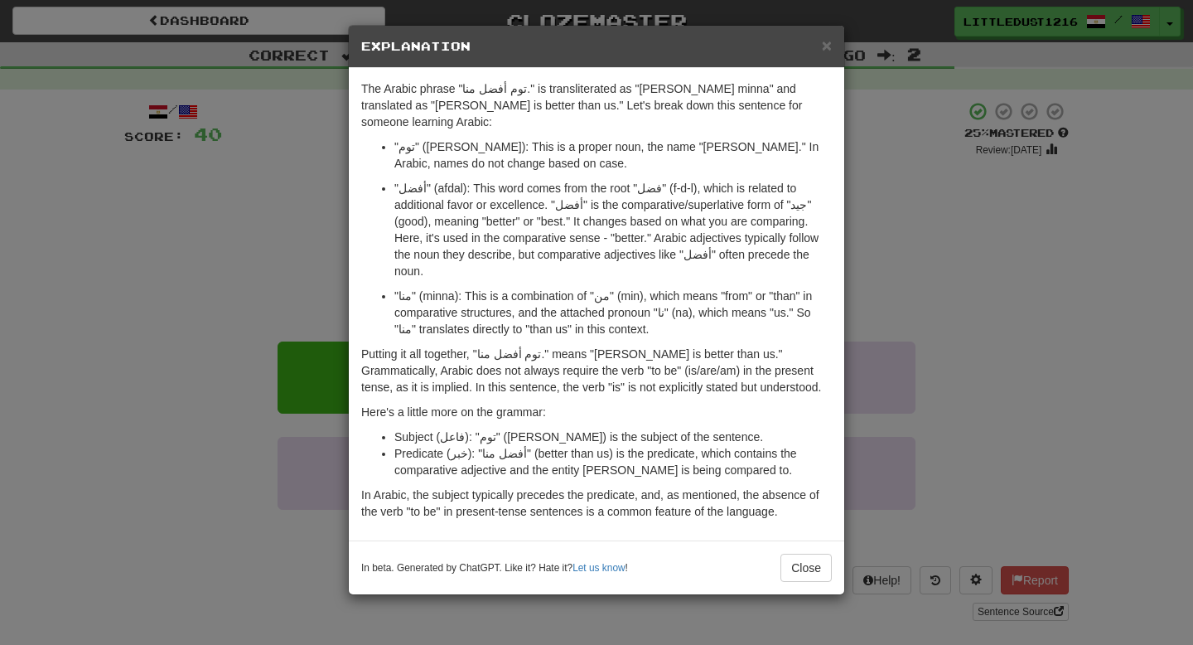
click at [182, 386] on div "× Explanation The Arabic phrase "توم أفضل منا." is transliterated as "[PERSON_N…" at bounding box center [596, 322] width 1193 height 645
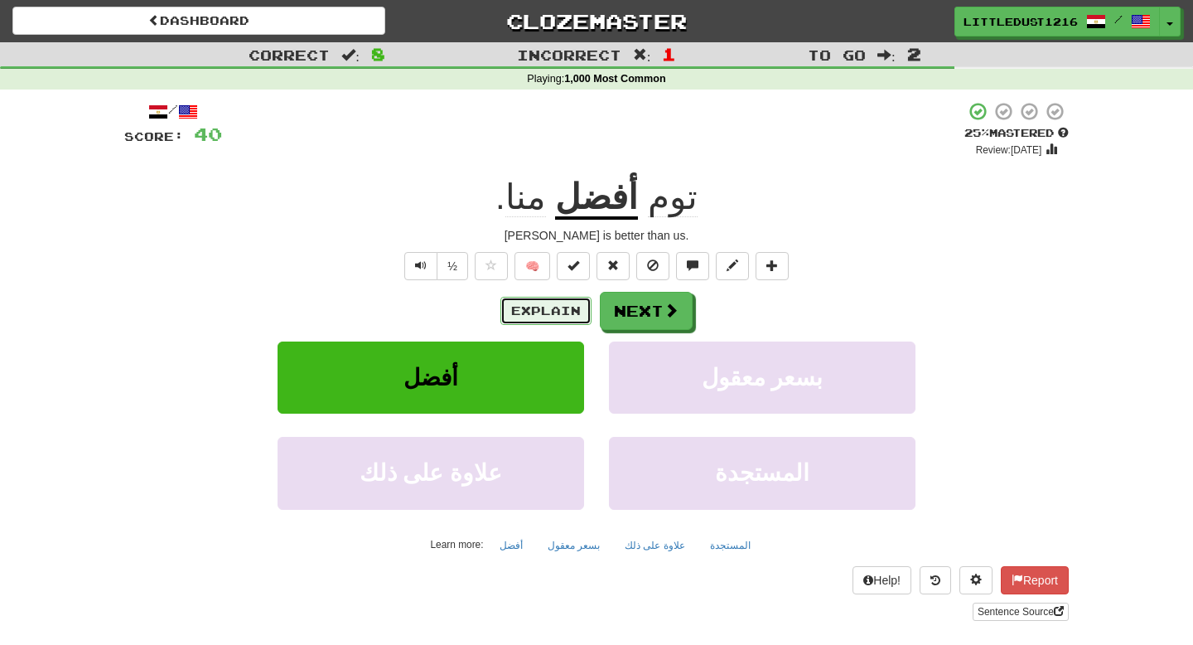
click at [550, 302] on button "Explain" at bounding box center [546, 311] width 91 height 28
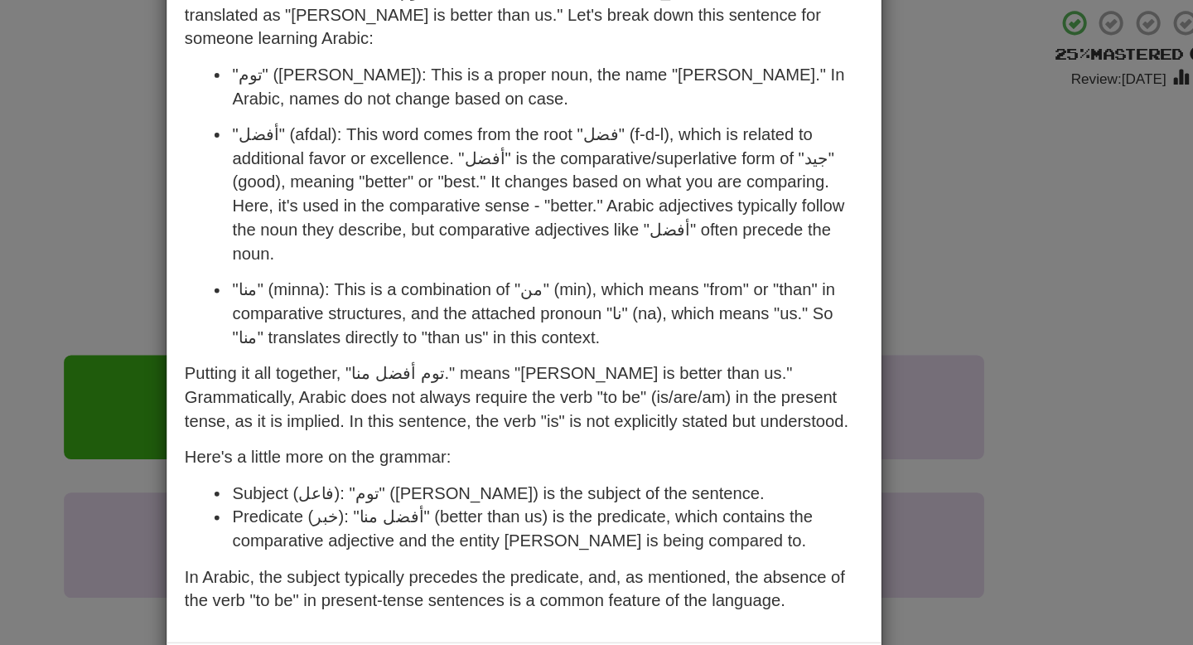
click at [955, 201] on div "× Explanation The Arabic phrase "توم أفضل منا." is transliterated as "[PERSON_N…" at bounding box center [596, 322] width 1193 height 645
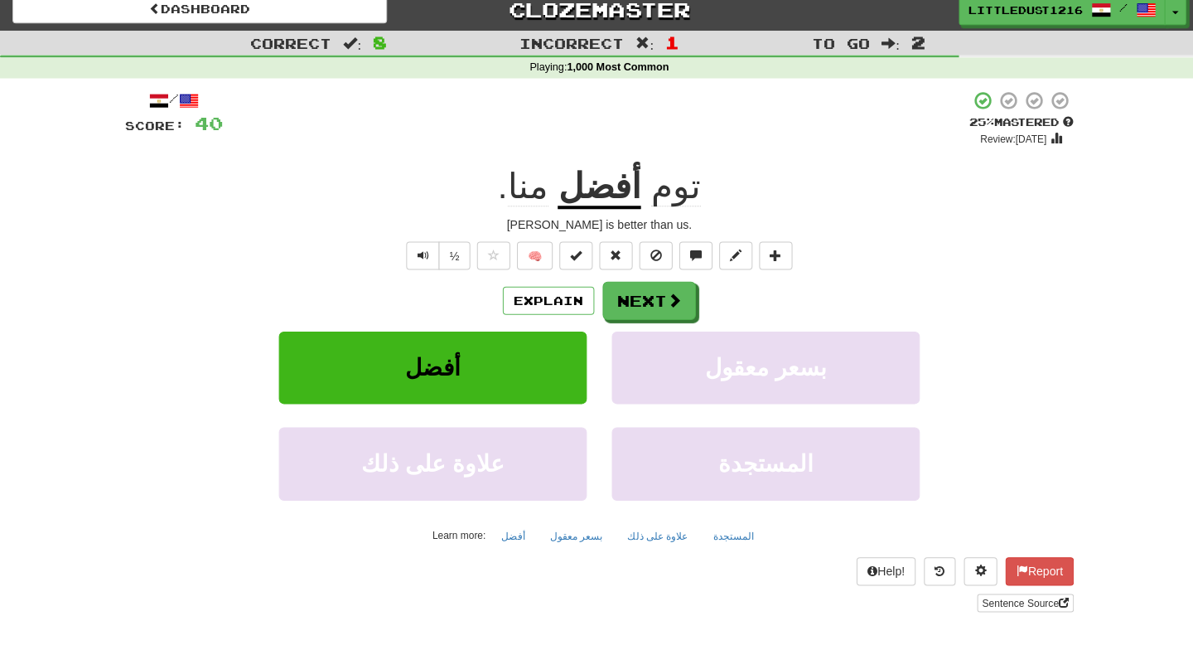
scroll to position [11, 0]
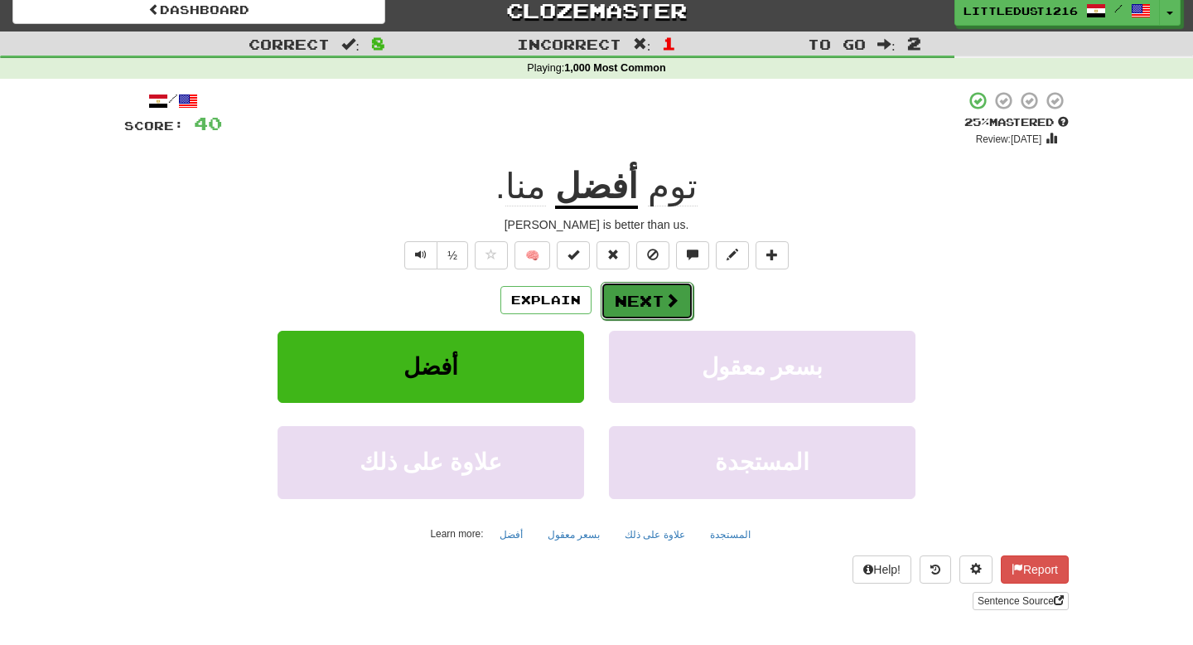
click at [644, 307] on button "Next" at bounding box center [647, 301] width 93 height 38
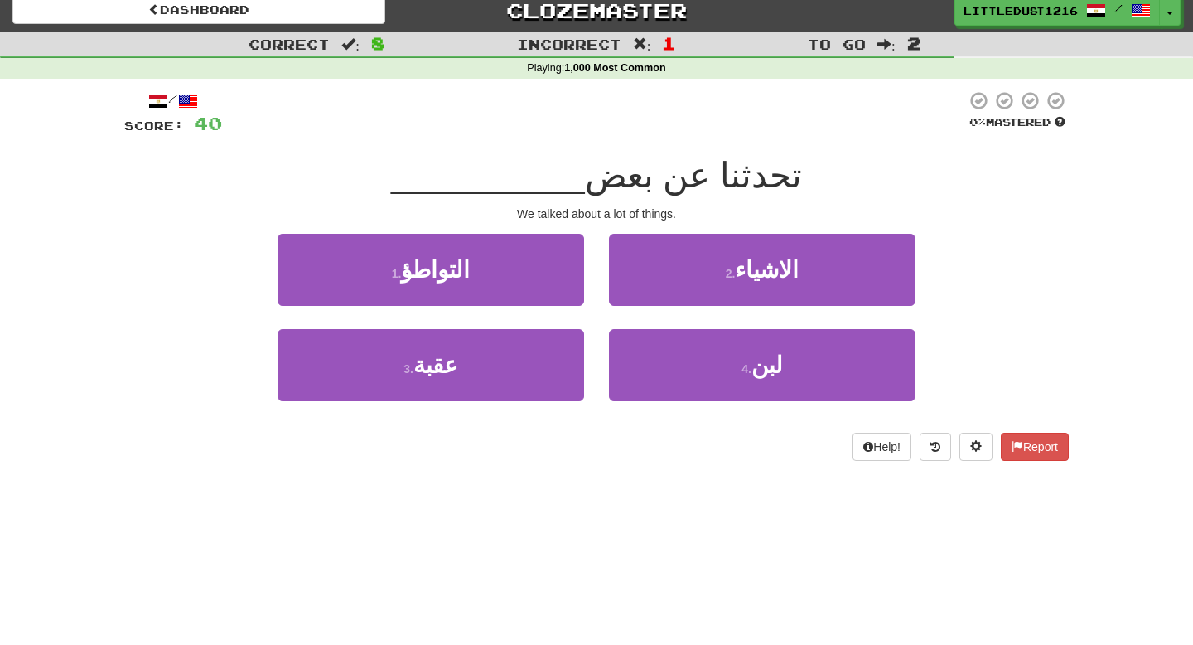
scroll to position [0, 0]
